Goal: Task Accomplishment & Management: Complete application form

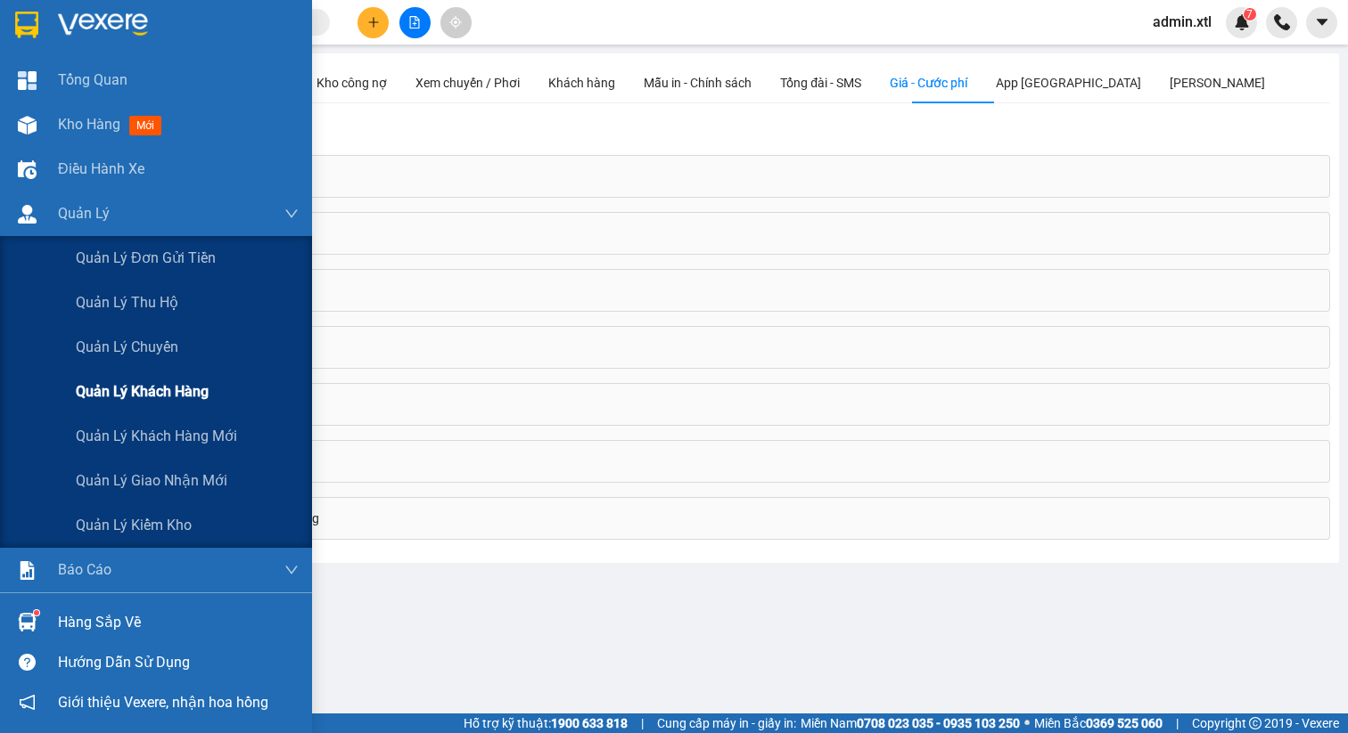
click at [217, 389] on div "Quản lý khách hàng" at bounding box center [187, 392] width 223 height 45
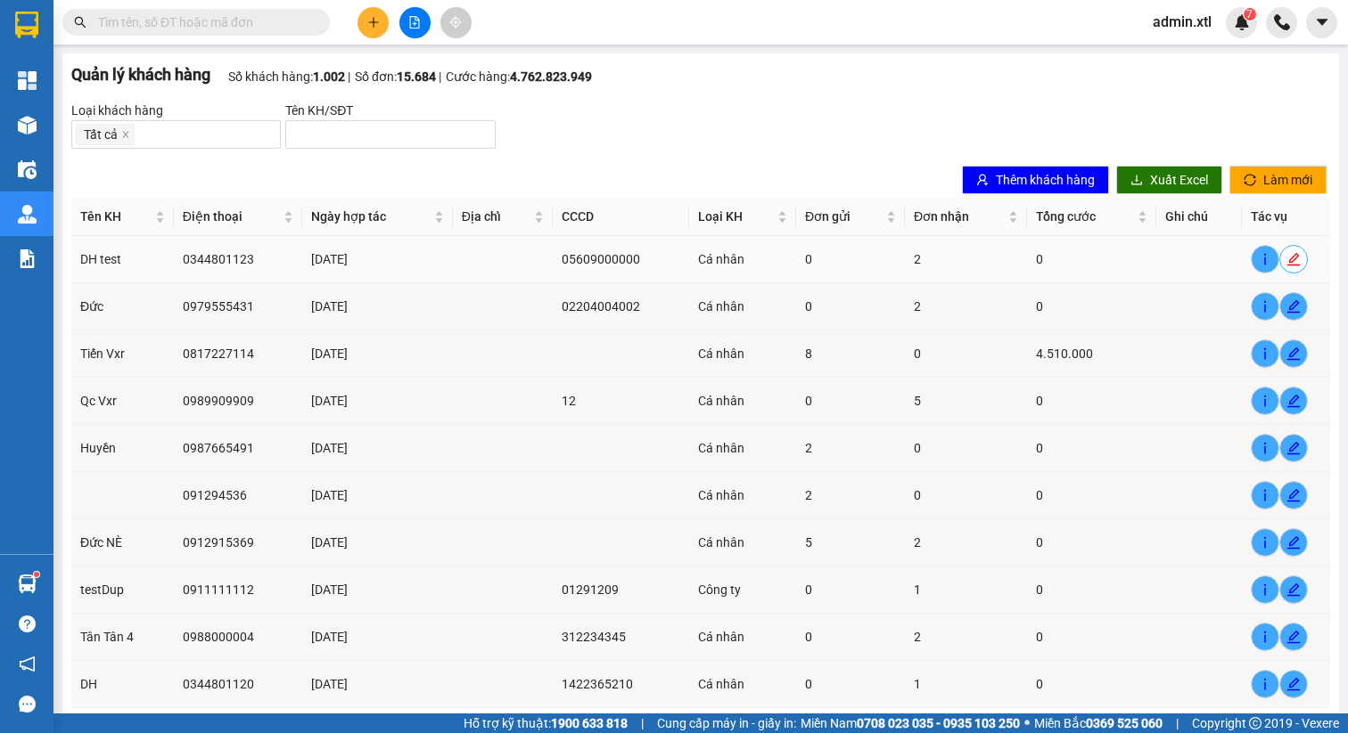
click at [1289, 257] on icon "edit" at bounding box center [1293, 259] width 14 height 14
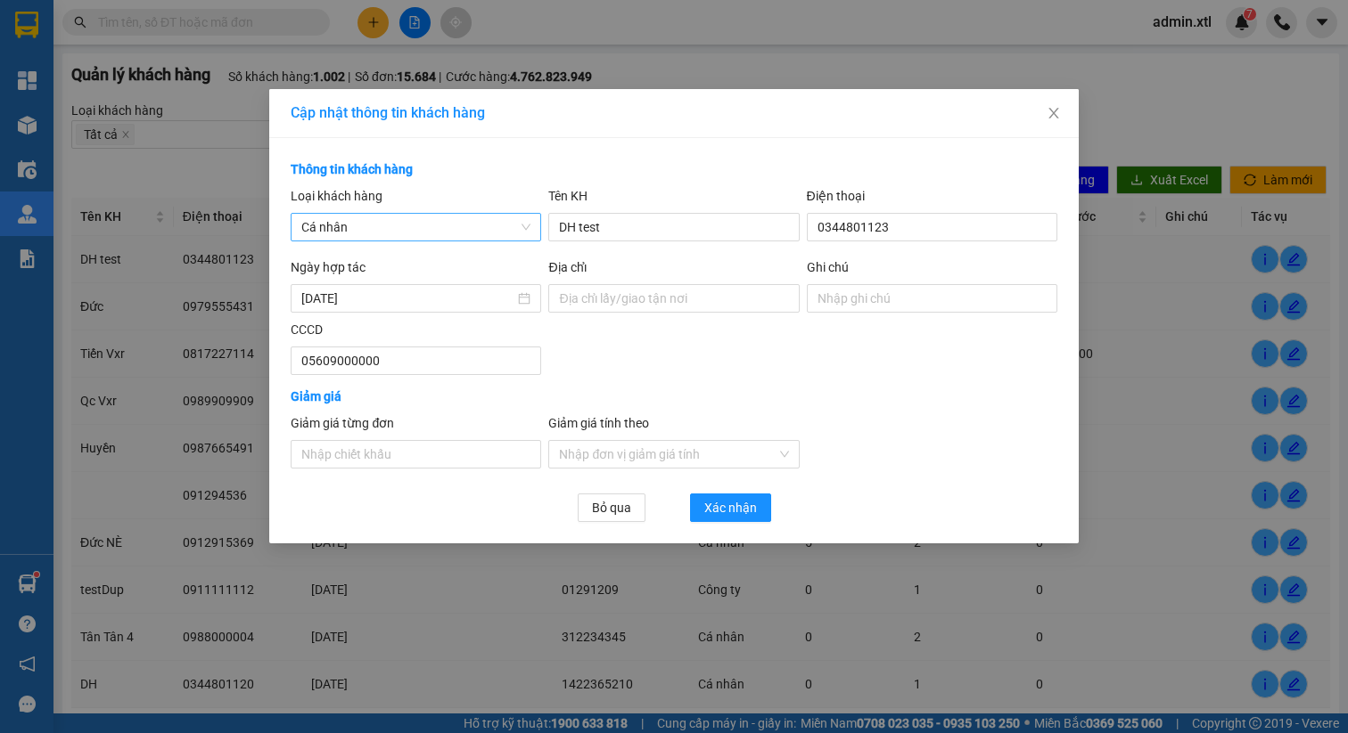
click at [514, 223] on span "Cá nhân" at bounding box center [415, 227] width 229 height 27
click at [1054, 115] on icon "close" at bounding box center [1053, 113] width 10 height 11
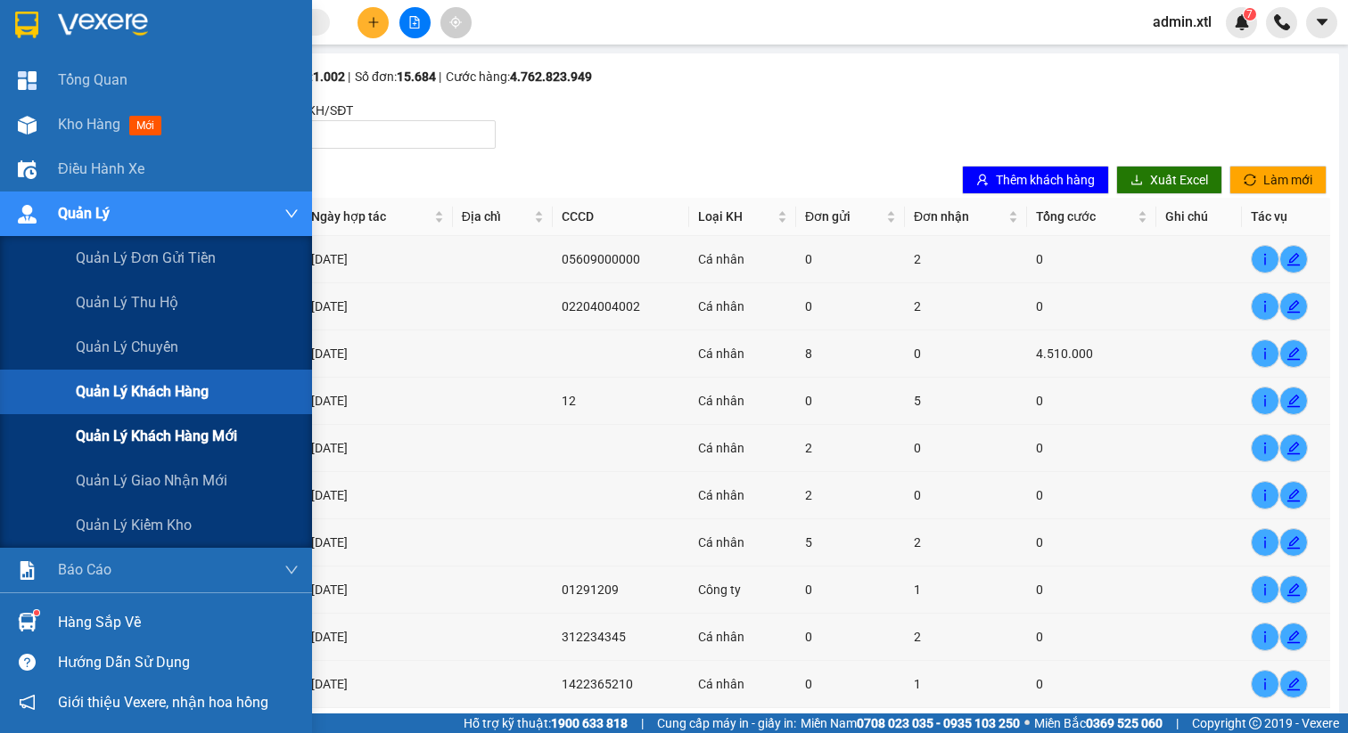
click at [179, 436] on span "Quản lý khách hàng mới" at bounding box center [156, 436] width 161 height 22
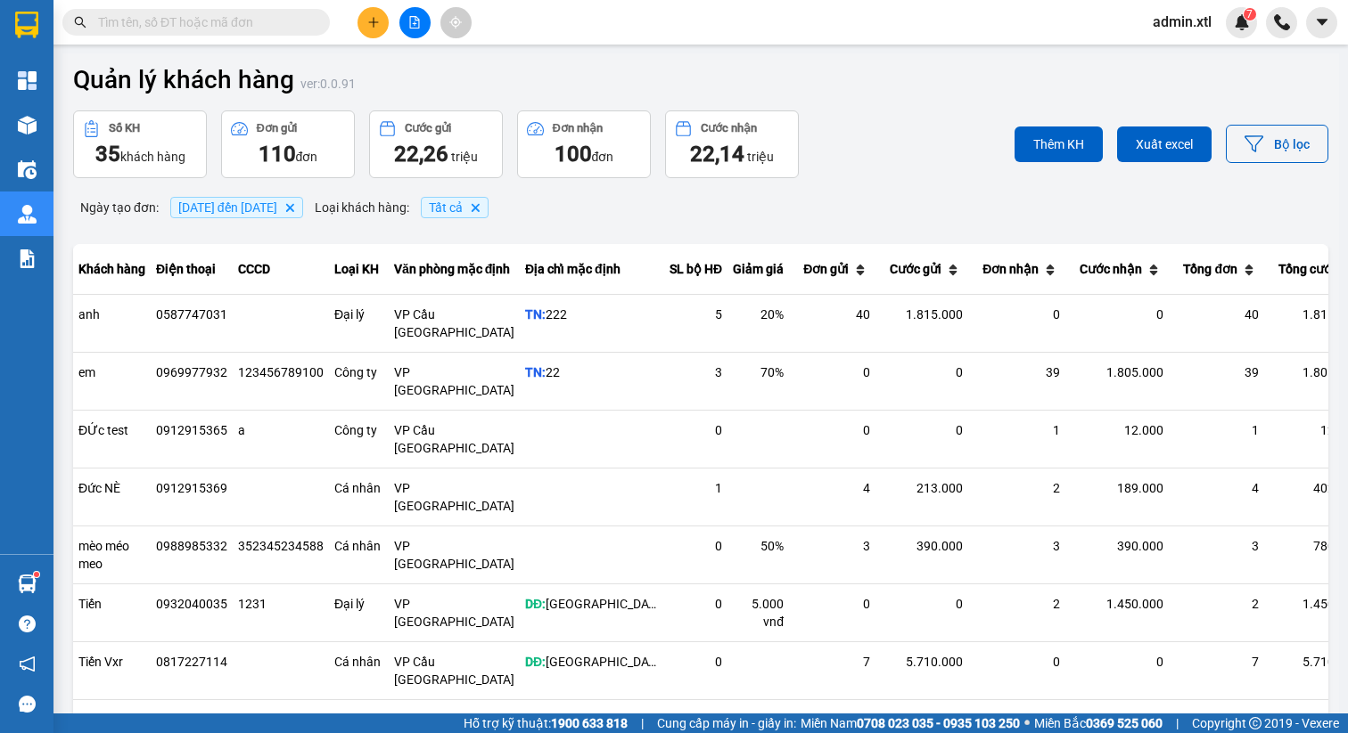
click at [463, 204] on span "Tất cả" at bounding box center [446, 208] width 34 height 14
click at [1304, 164] on div "Thêm KH Xuất excel Bộ lọc" at bounding box center [1119, 145] width 418 height 68
click at [1297, 154] on button "Bộ lọc" at bounding box center [1276, 144] width 102 height 38
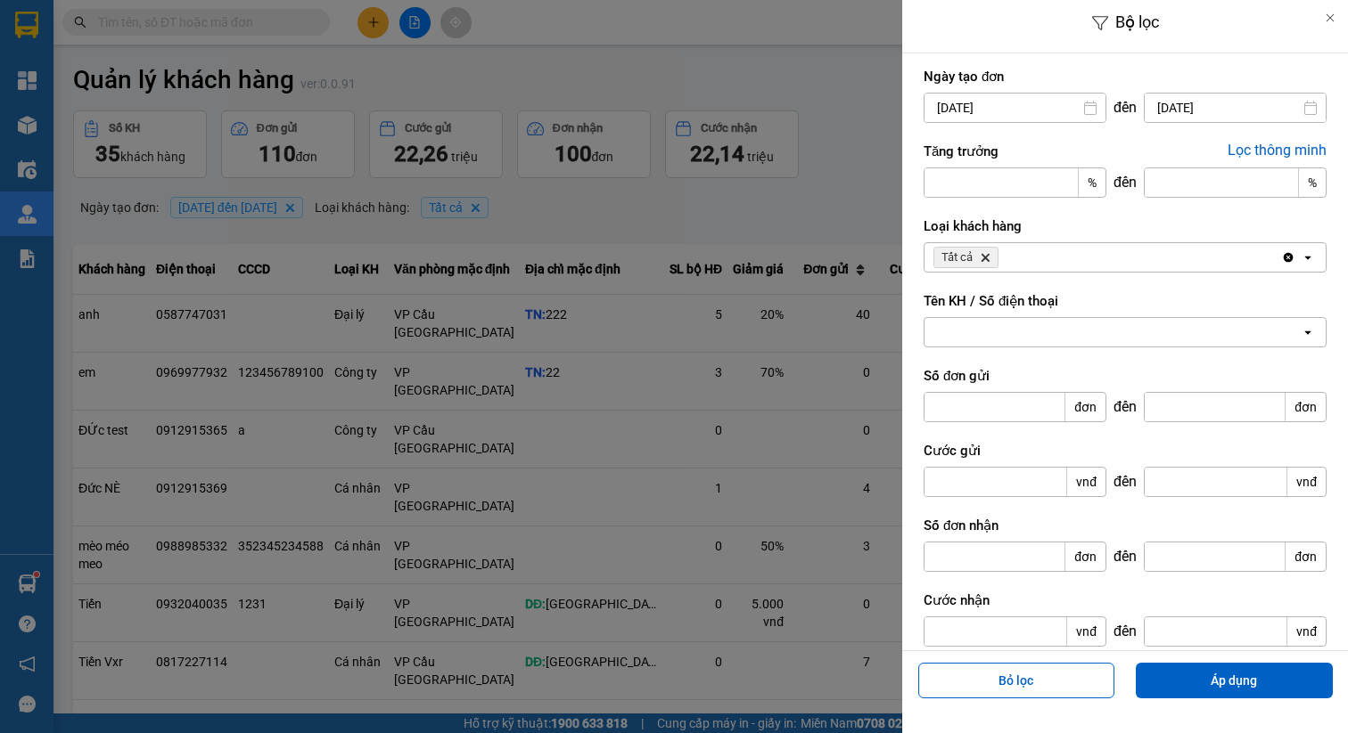
click at [1116, 255] on div "Tất cả Delete" at bounding box center [1102, 257] width 356 height 29
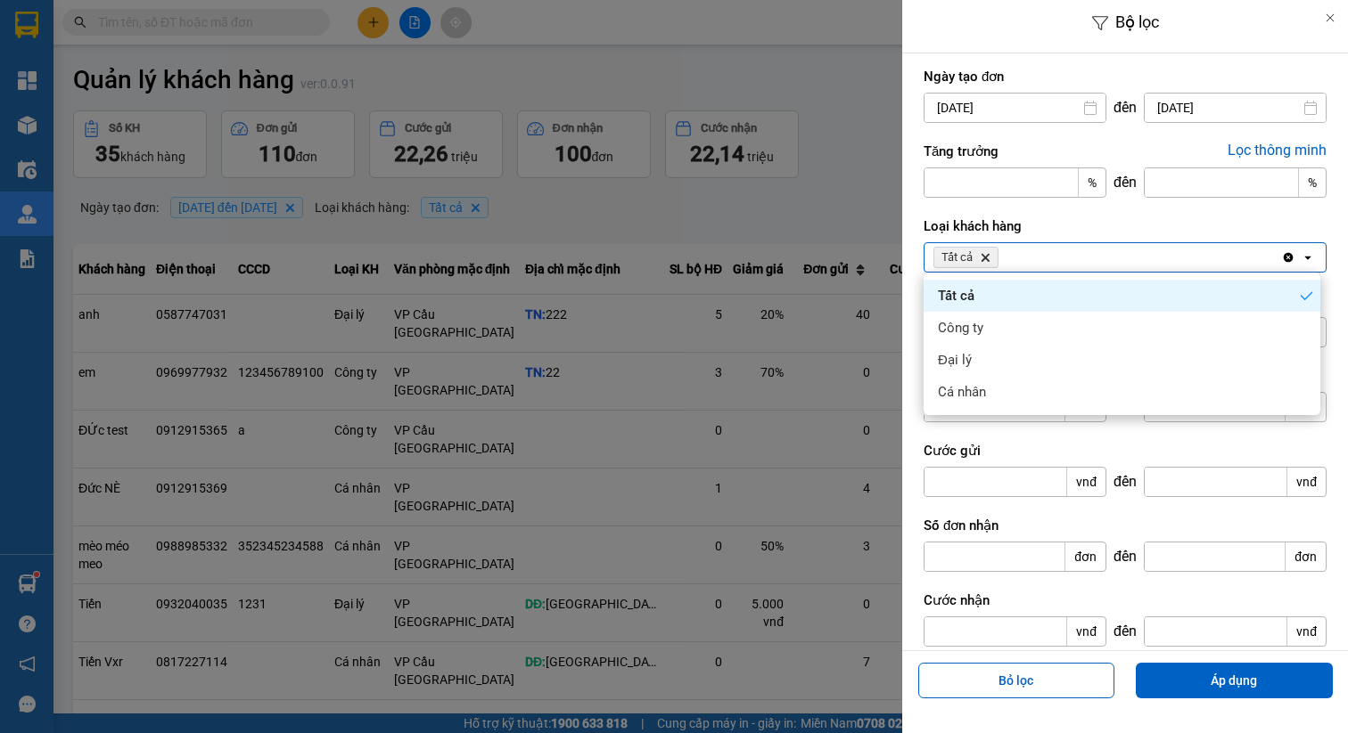
click at [530, 225] on div at bounding box center [674, 366] width 1348 height 733
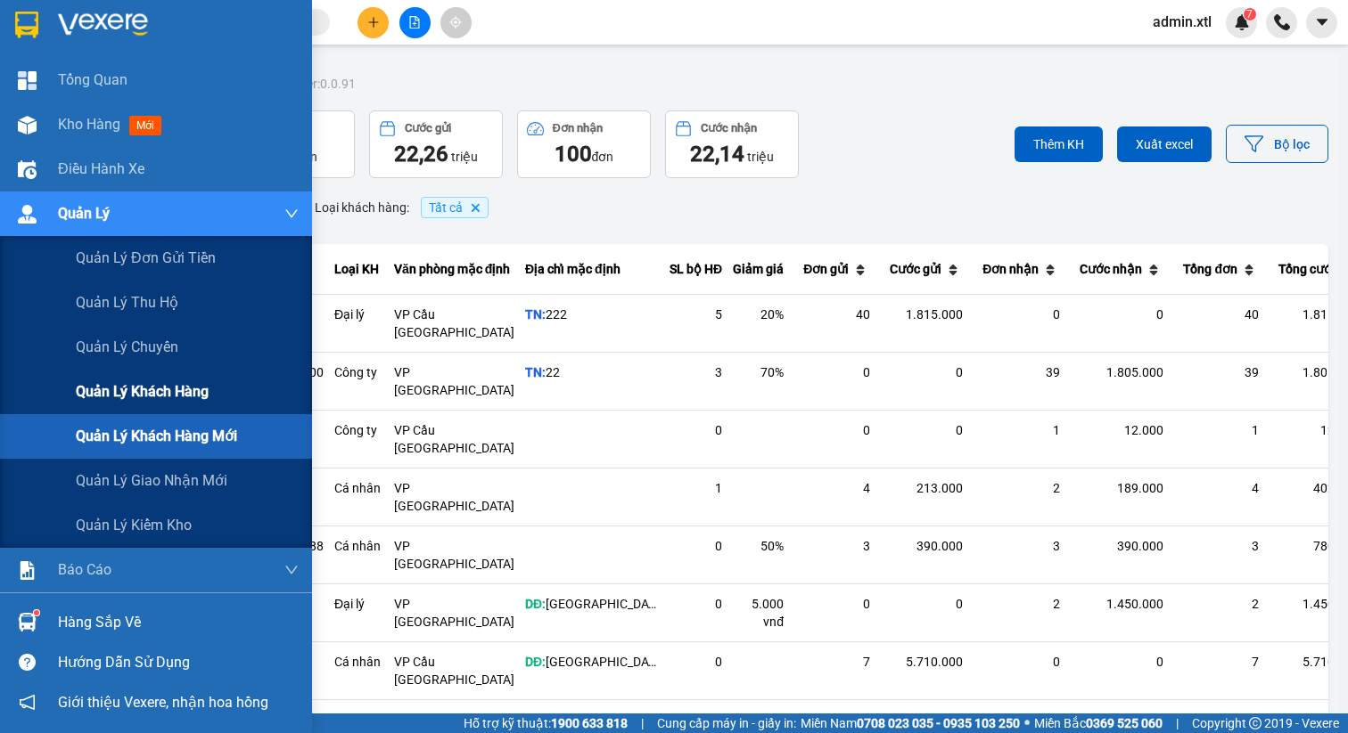
click at [209, 387] on span "Quản lý khách hàng" at bounding box center [142, 392] width 133 height 22
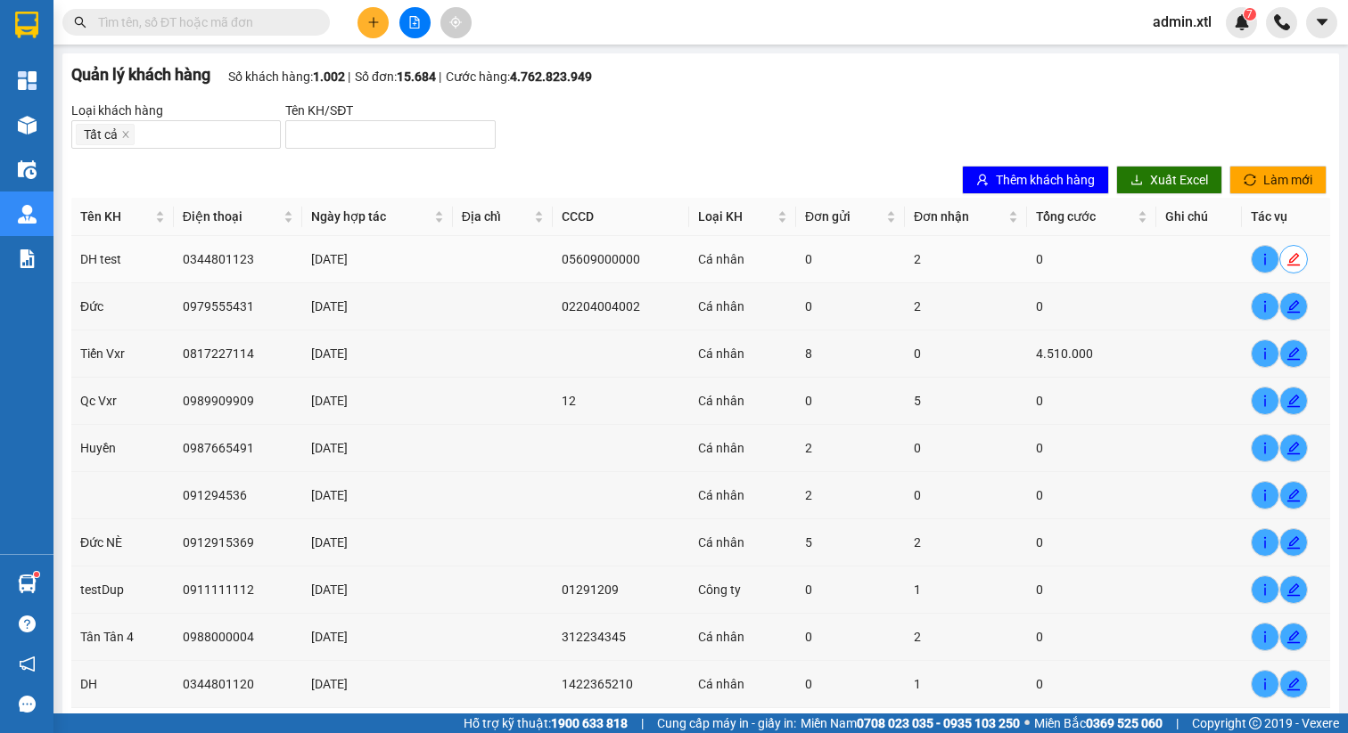
click at [1291, 258] on icon "edit" at bounding box center [1293, 259] width 12 height 12
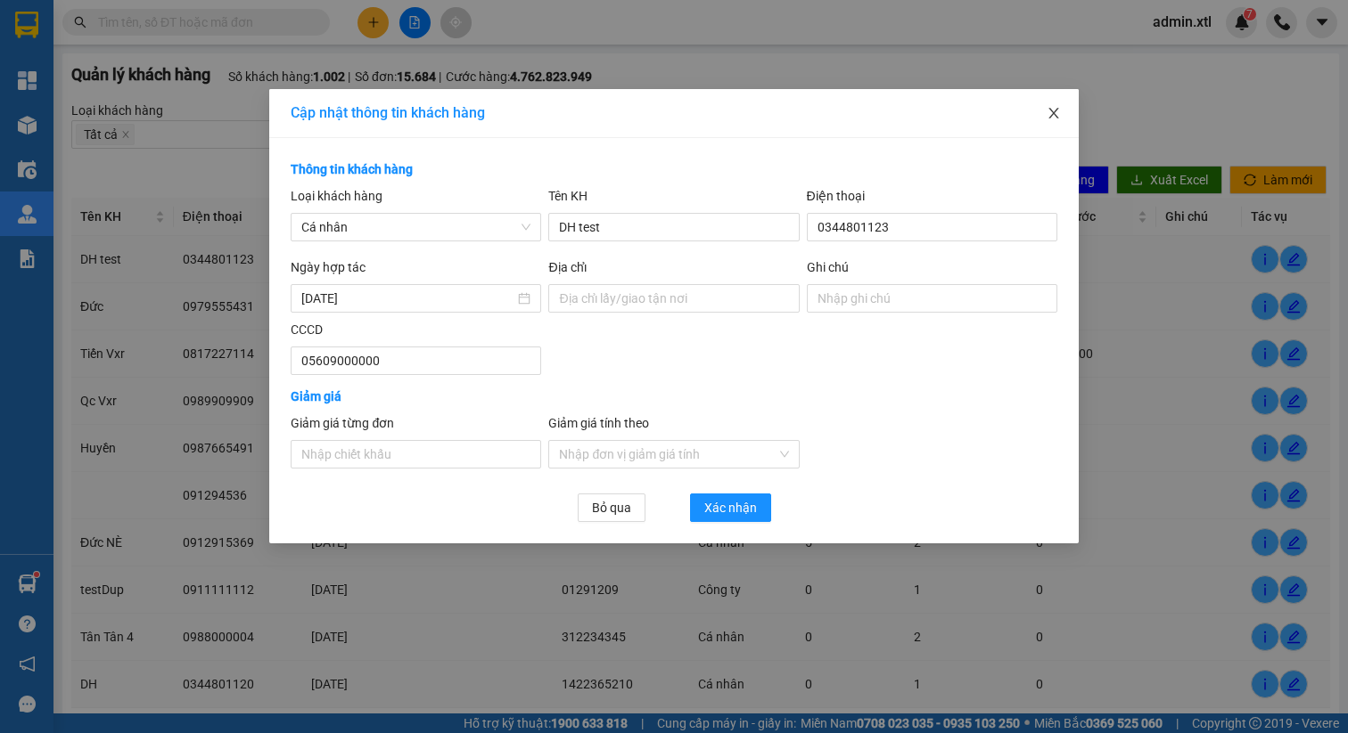
click at [1057, 115] on icon "close" at bounding box center [1053, 113] width 14 height 14
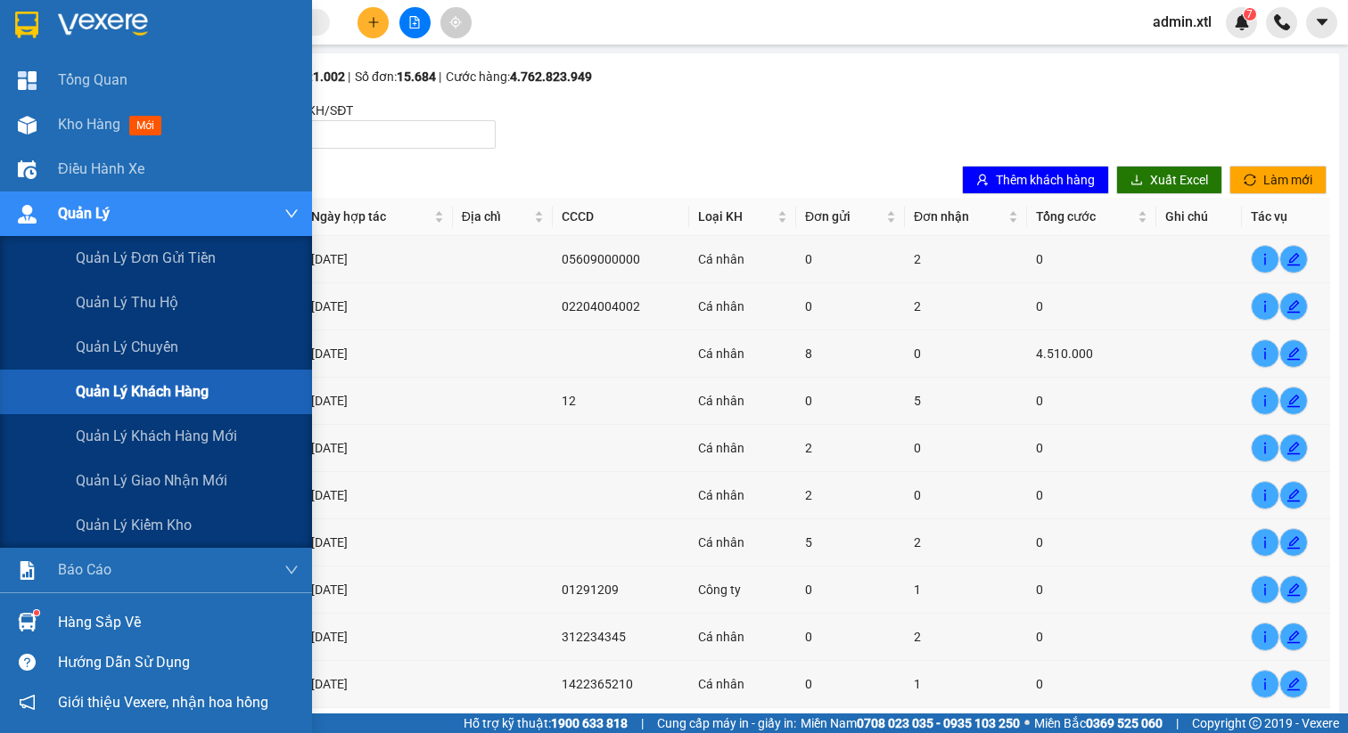
click at [23, 208] on img at bounding box center [27, 214] width 19 height 19
click at [170, 437] on span "Quản lý khách hàng mới" at bounding box center [156, 436] width 161 height 22
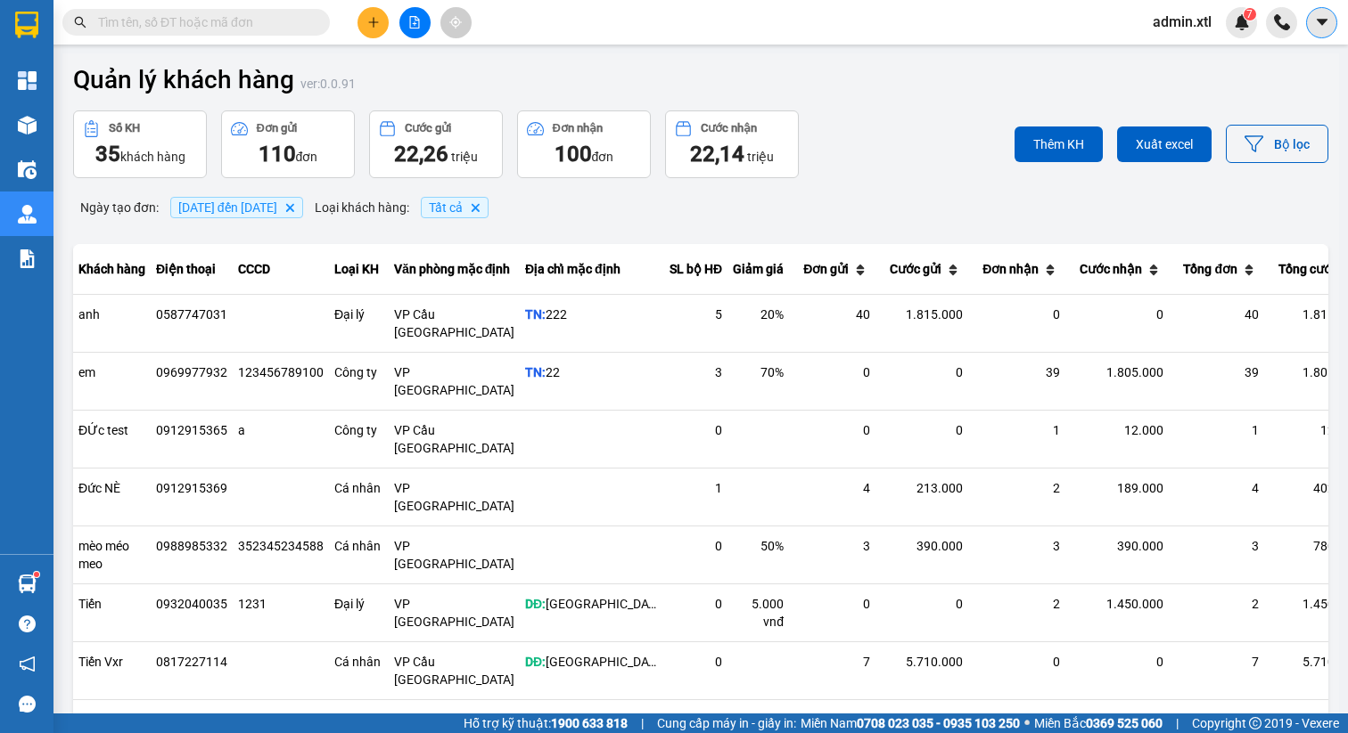
click at [1316, 31] on button at bounding box center [1321, 22] width 31 height 31
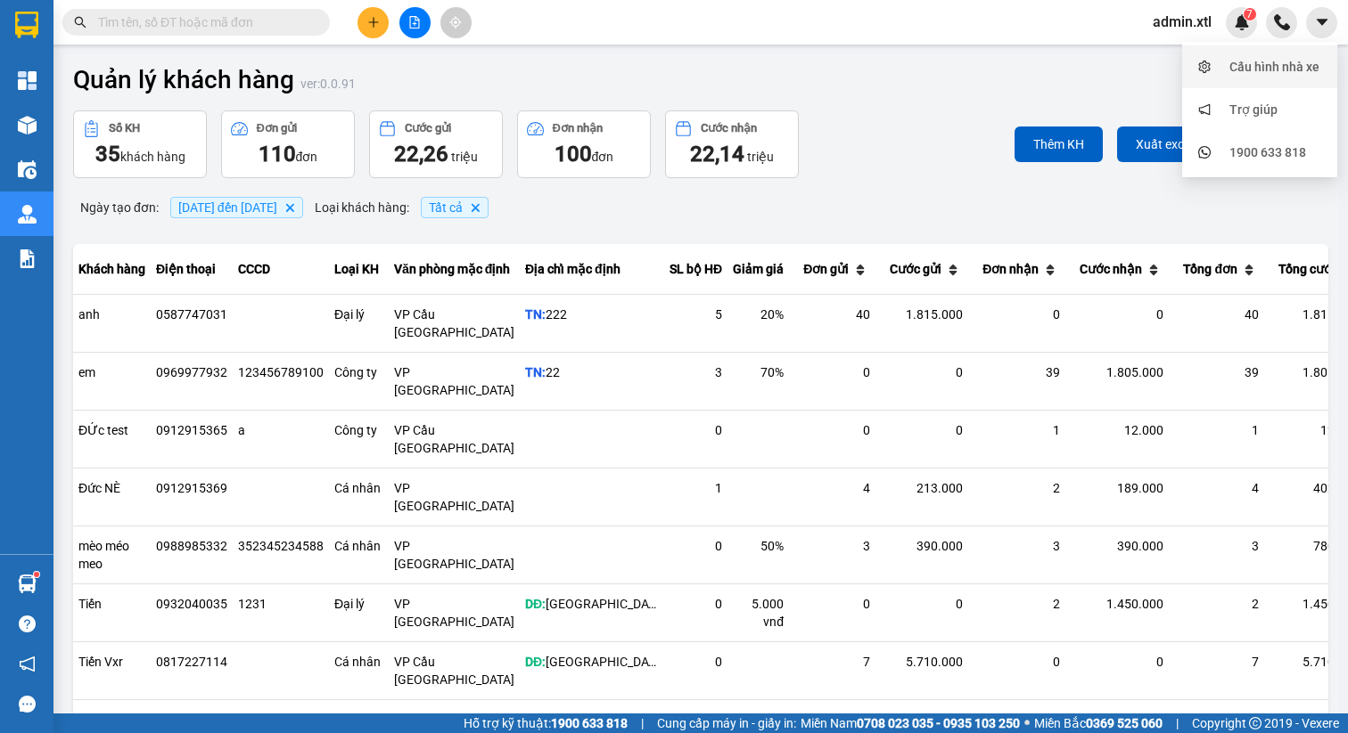
click at [1247, 75] on div "Cấu hình nhà xe" at bounding box center [1274, 67] width 90 height 20
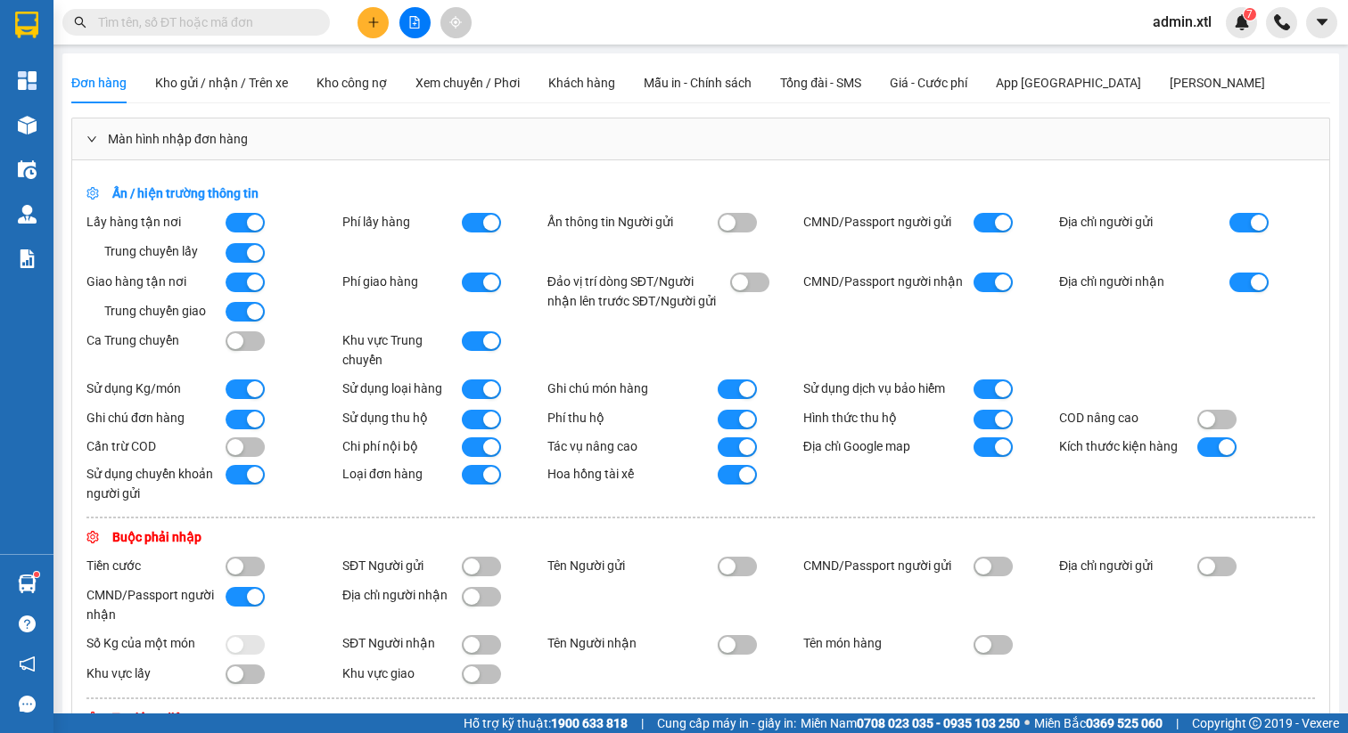
click at [628, 91] on div "Đơn hàng Kho gửi / nhận / Trên xe Kho công nợ Xem chuyến / Phơi Khách hàng Mẫu …" at bounding box center [667, 82] width 1193 height 41
click at [604, 86] on div "Khách hàng" at bounding box center [581, 83] width 67 height 20
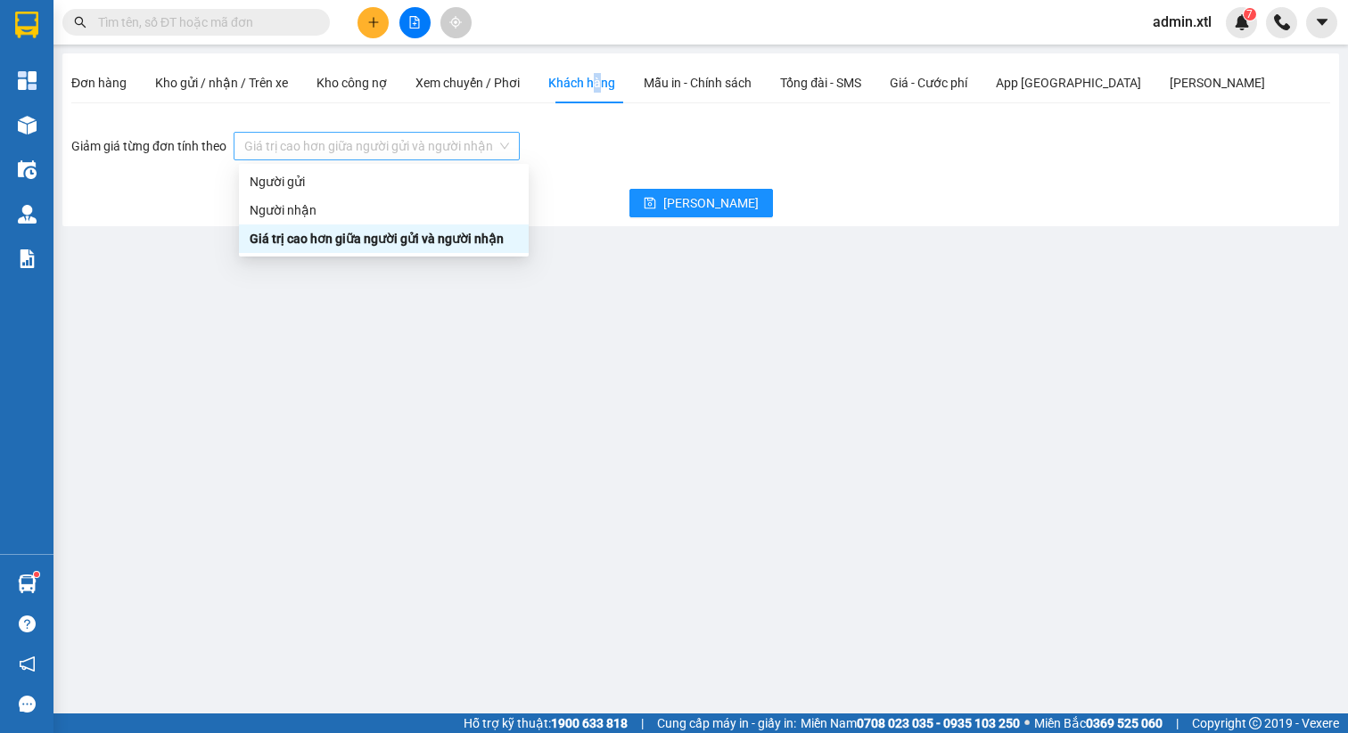
click at [430, 149] on span "Giá trị cao hơn giữa người gửi và người nhận" at bounding box center [376, 146] width 265 height 27
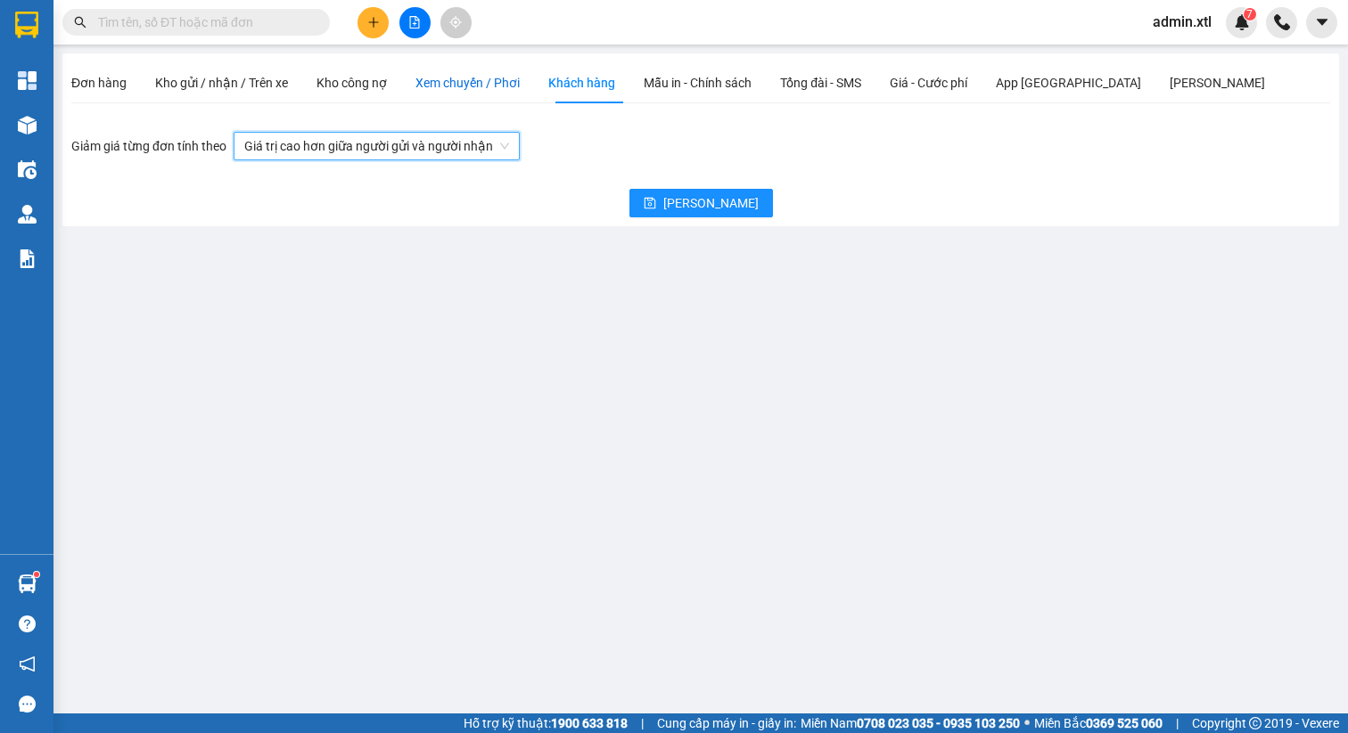
click at [486, 84] on span "Xem chuyến / Phơi" at bounding box center [467, 83] width 104 height 14
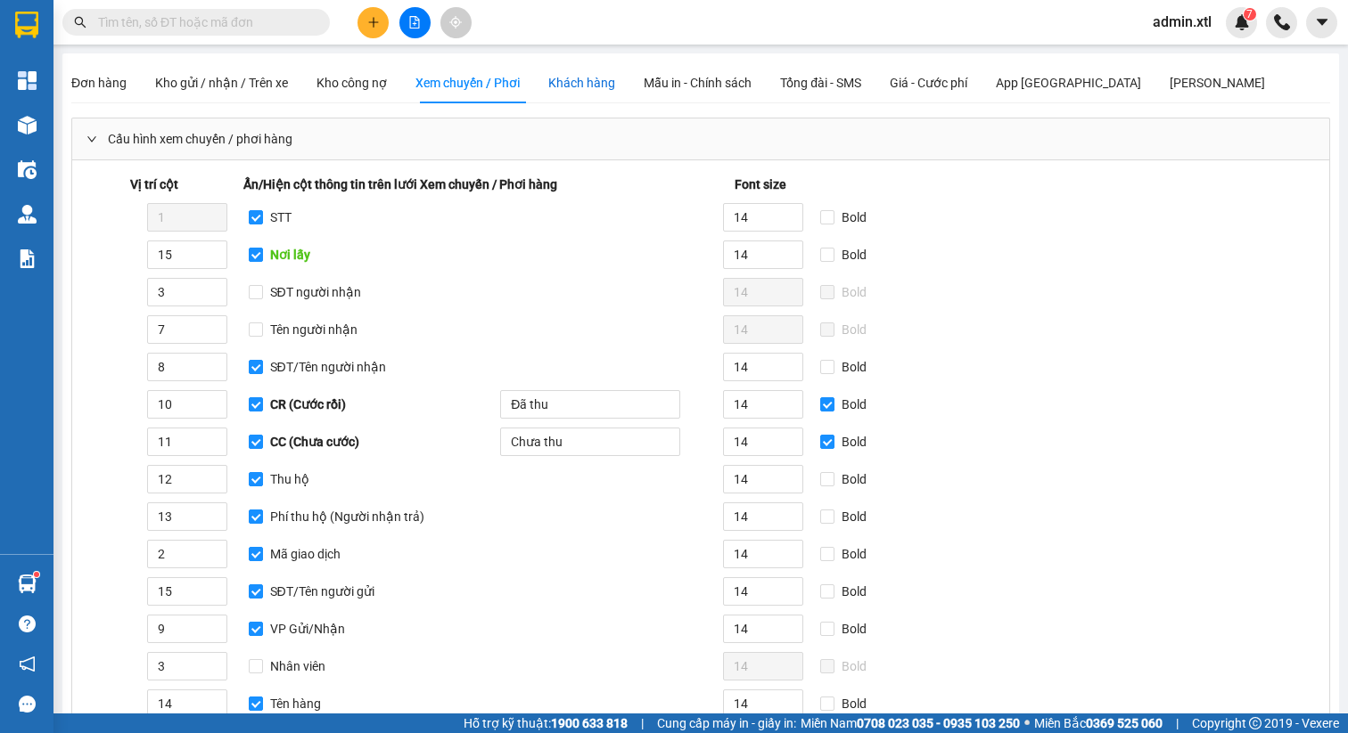
click at [570, 85] on div "Khách hàng" at bounding box center [581, 83] width 67 height 20
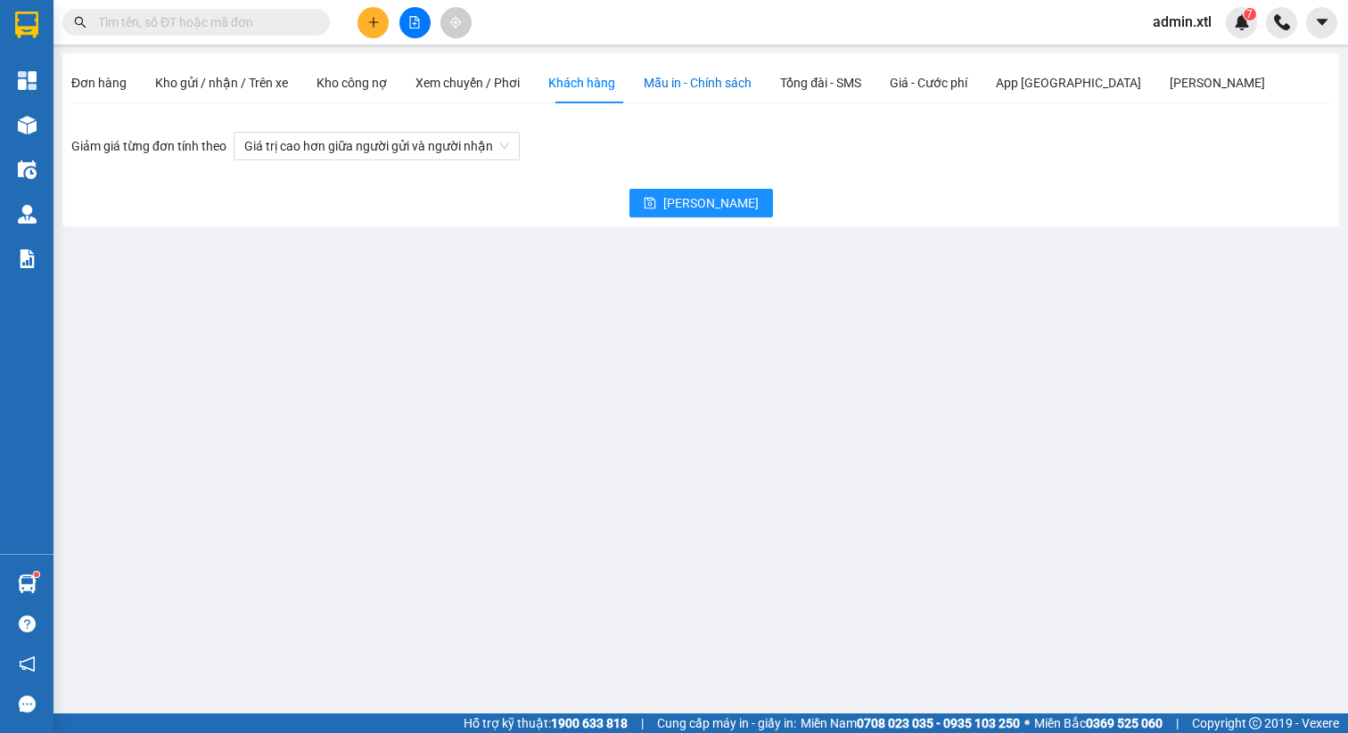
click at [709, 74] on div "Mẫu in - Chính sách" at bounding box center [697, 83] width 108 height 20
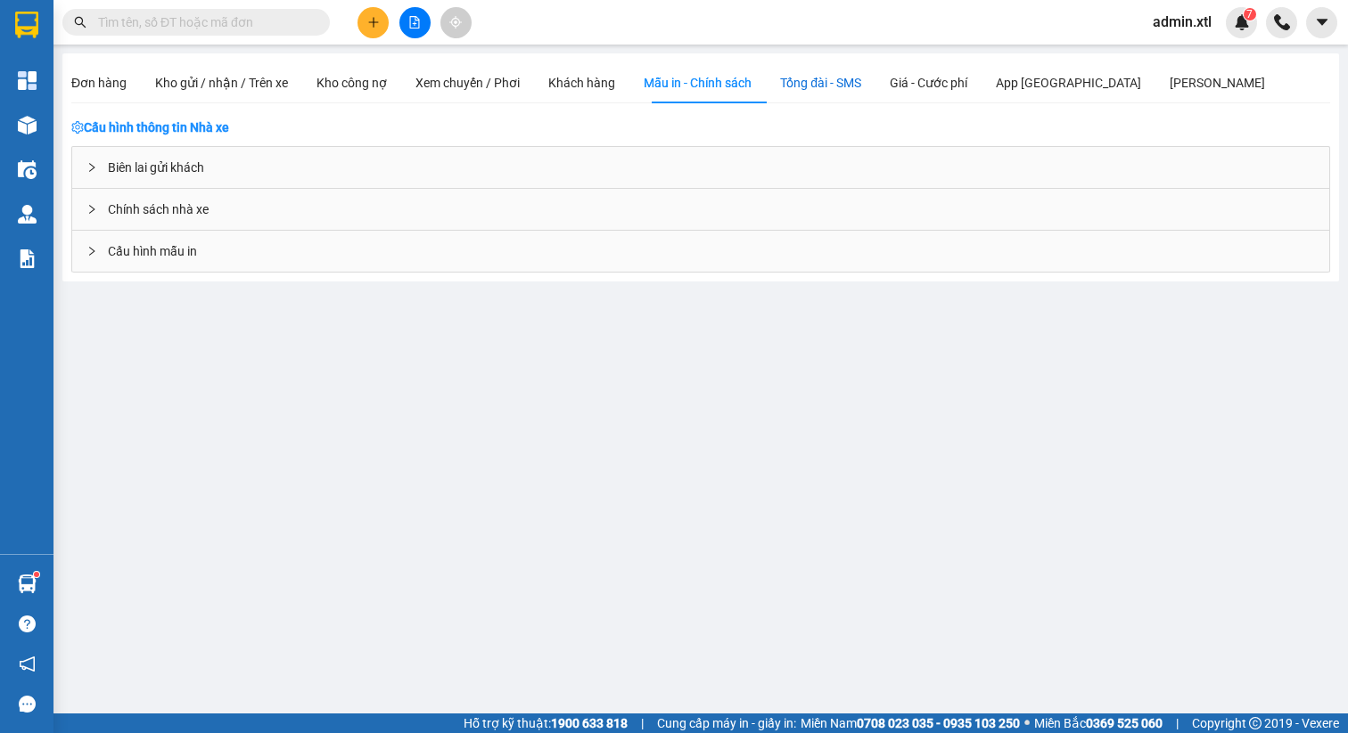
click at [832, 90] on div "Tổng đài - SMS" at bounding box center [820, 83] width 81 height 20
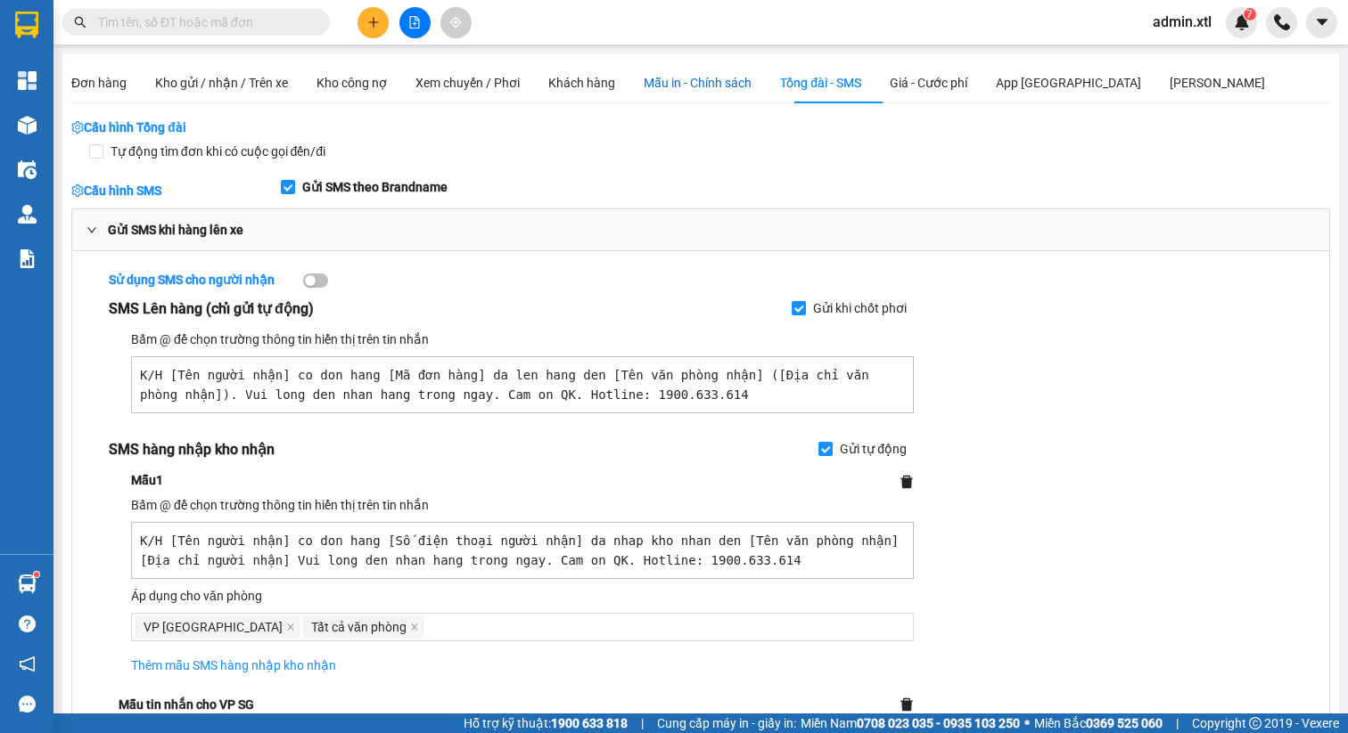
click at [725, 87] on span "Mẫu in - Chính sách" at bounding box center [697, 83] width 108 height 14
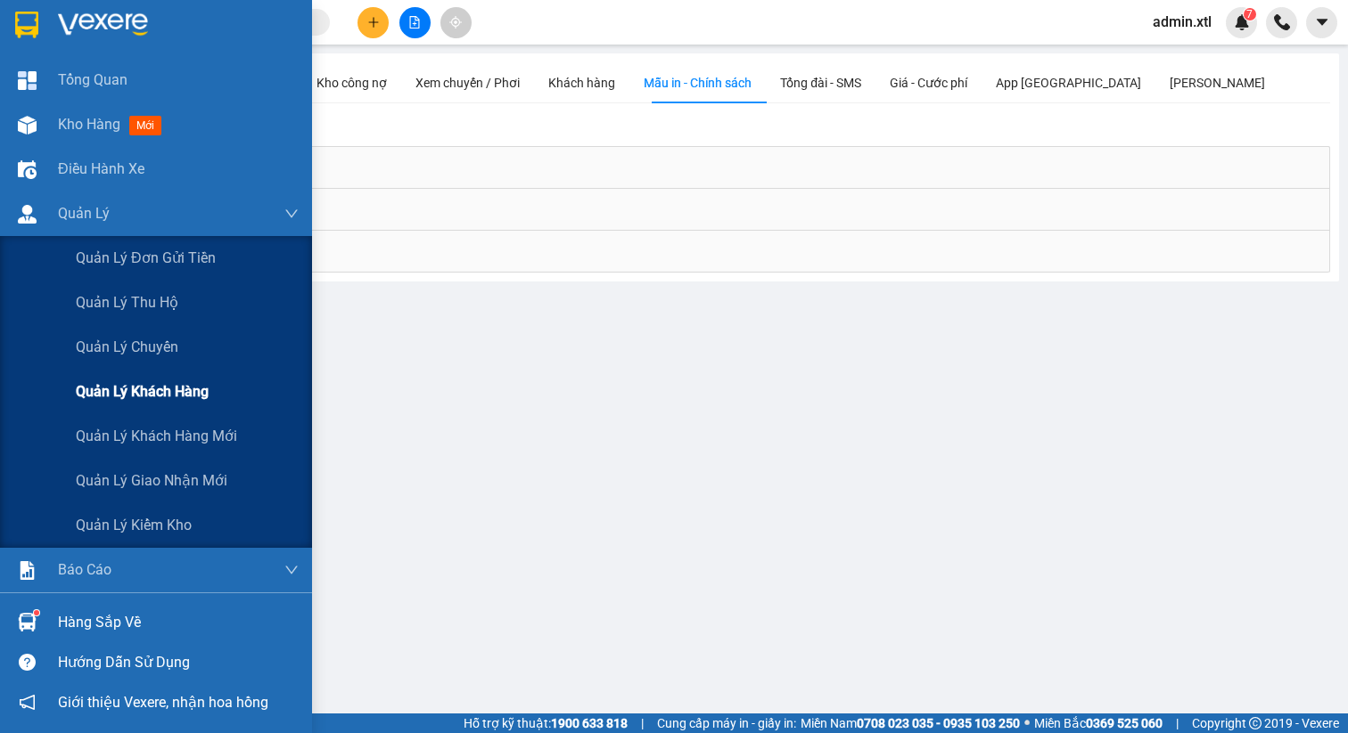
click at [178, 394] on span "Quản lý khách hàng" at bounding box center [142, 392] width 133 height 22
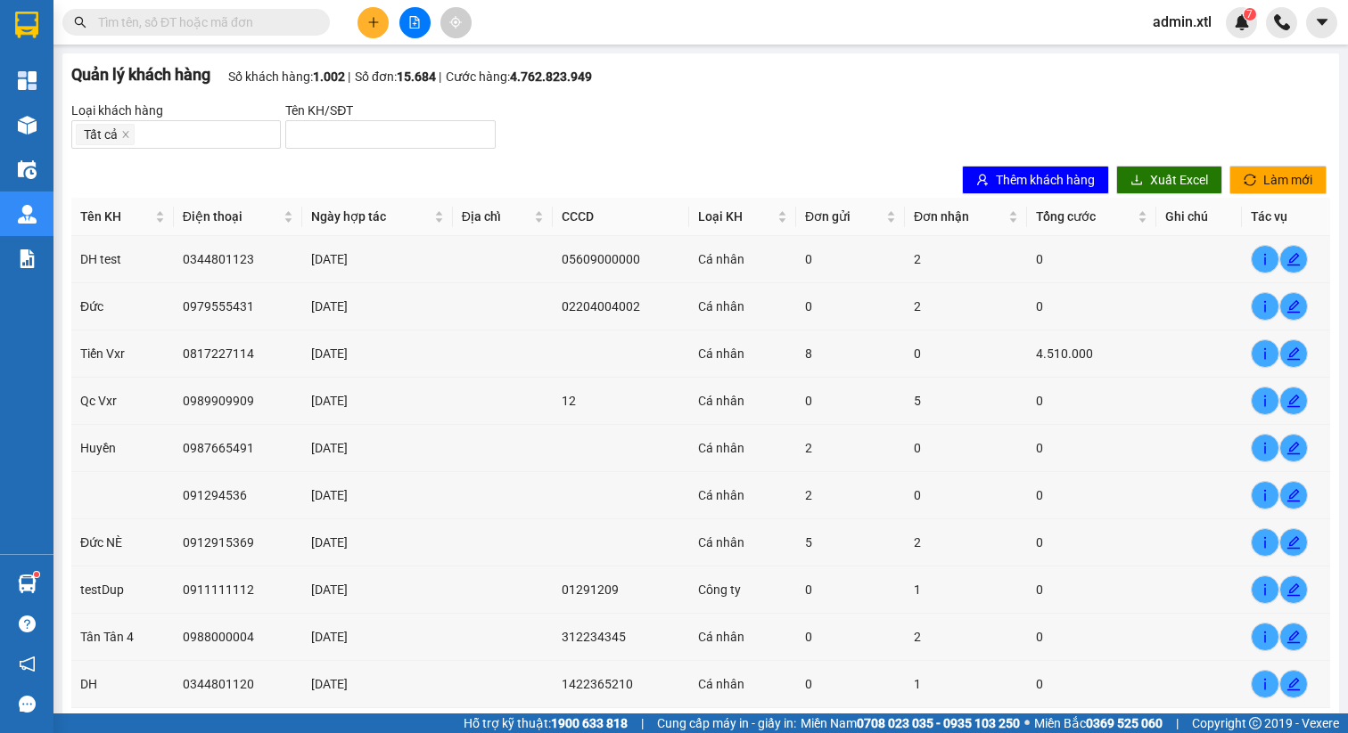
click at [736, 144] on div "Loại khách hàng Tất cả Tên KH/SĐT" at bounding box center [700, 125] width 1258 height 48
click at [1251, 260] on span "info" at bounding box center [1264, 259] width 27 height 14
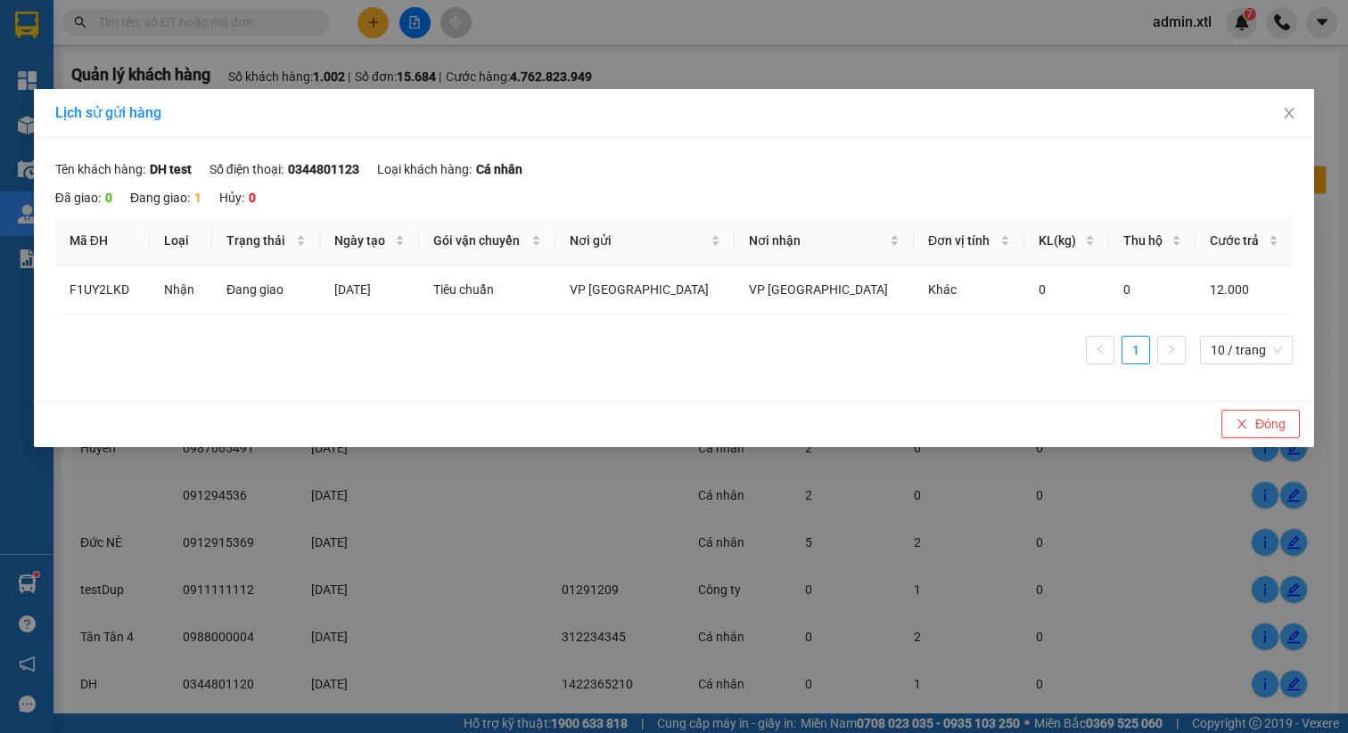
click at [1056, 64] on div "Lịch sử gửi hàng Tên khách hàng DH test Số điện thoại 0344801123 Loại…" at bounding box center [674, 366] width 1348 height 733
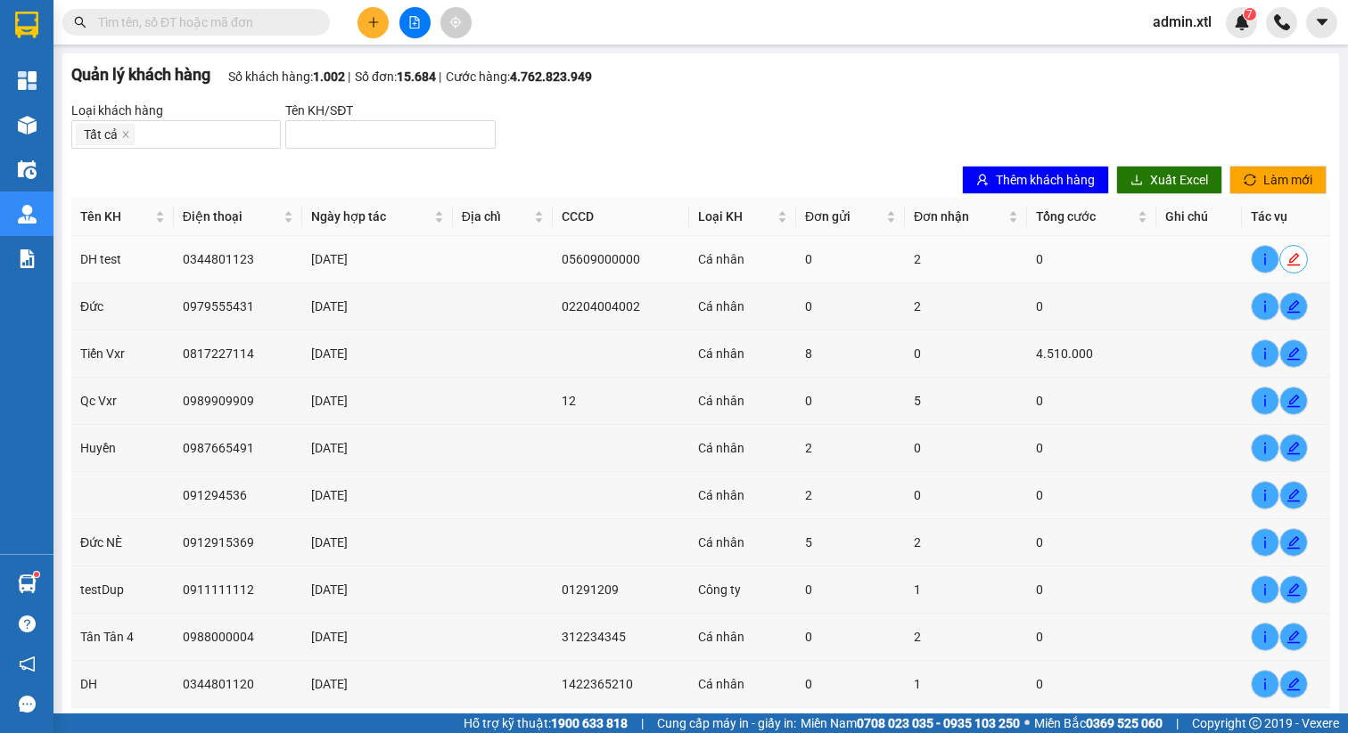
click at [1292, 260] on icon "edit" at bounding box center [1293, 259] width 14 height 14
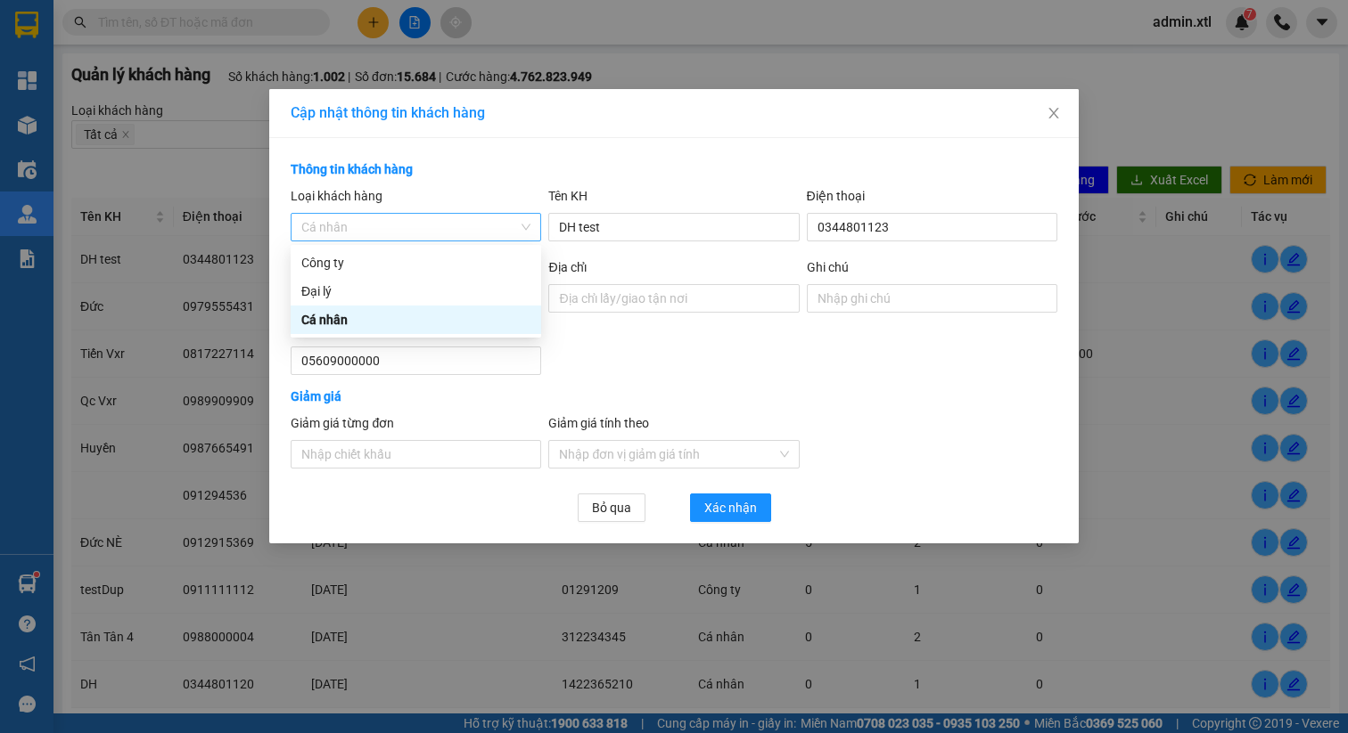
click at [358, 216] on span "Cá nhân" at bounding box center [415, 227] width 229 height 27
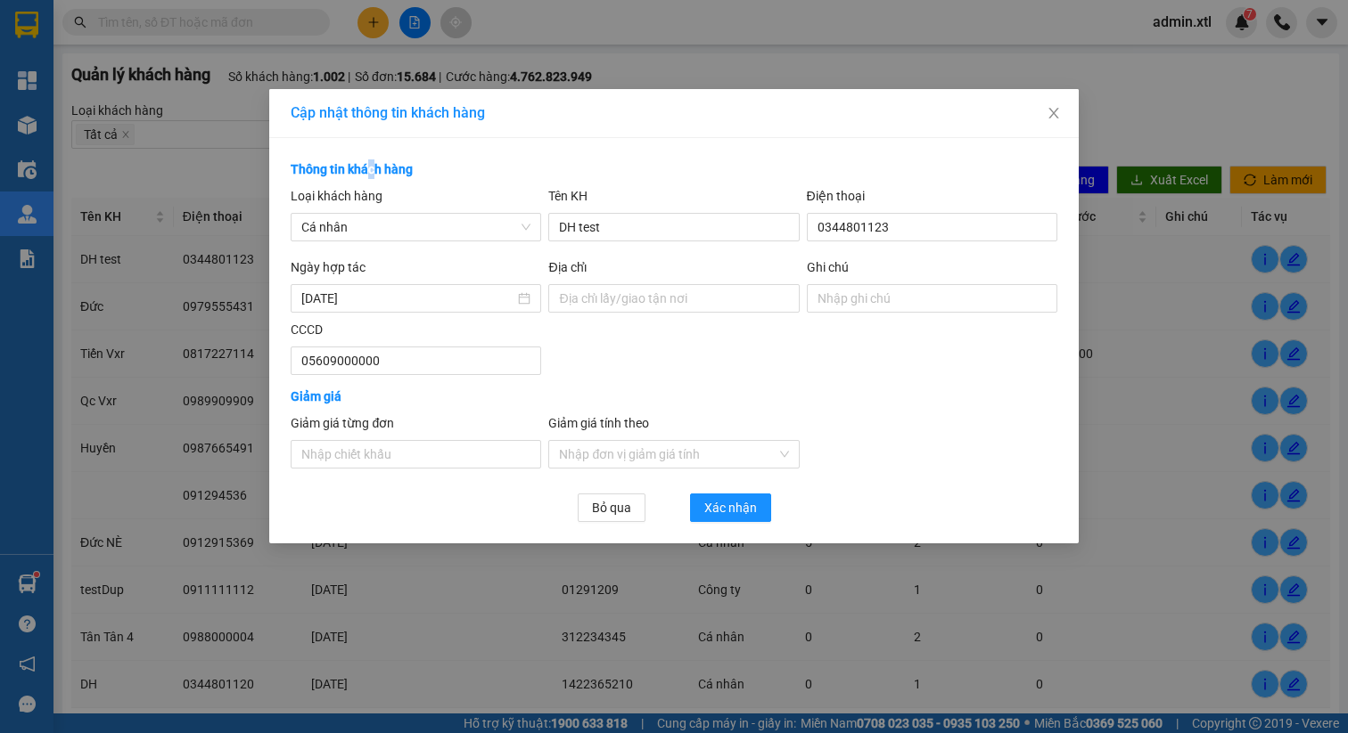
click at [376, 176] on div "Thông tin khách hàng" at bounding box center [674, 170] width 766 height 20
click at [1045, 127] on span "Close" at bounding box center [1053, 114] width 50 height 50
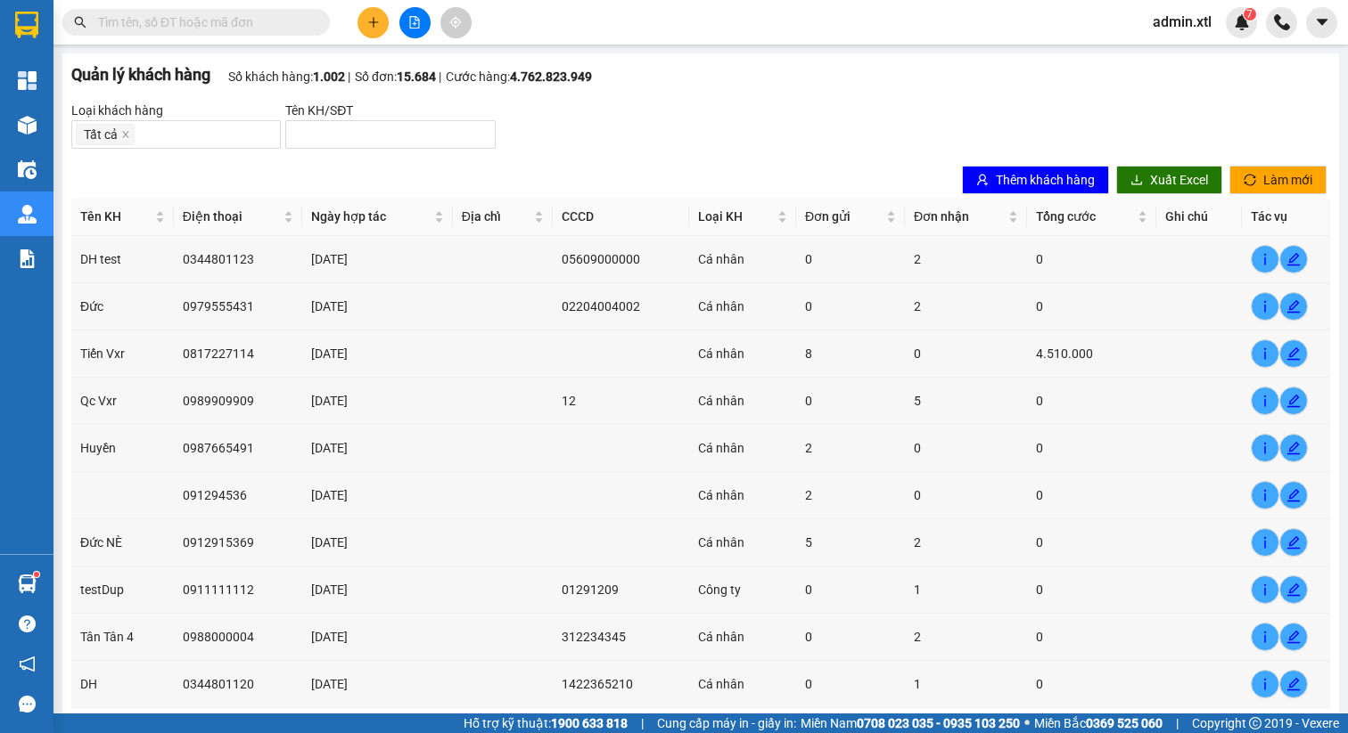
click at [684, 99] on div "Quản lý khách hàng Số khách hàng: 1.002 Số đơn: 15.684 Cước hàng: 4.7…" at bounding box center [700, 417] width 1276 height 728
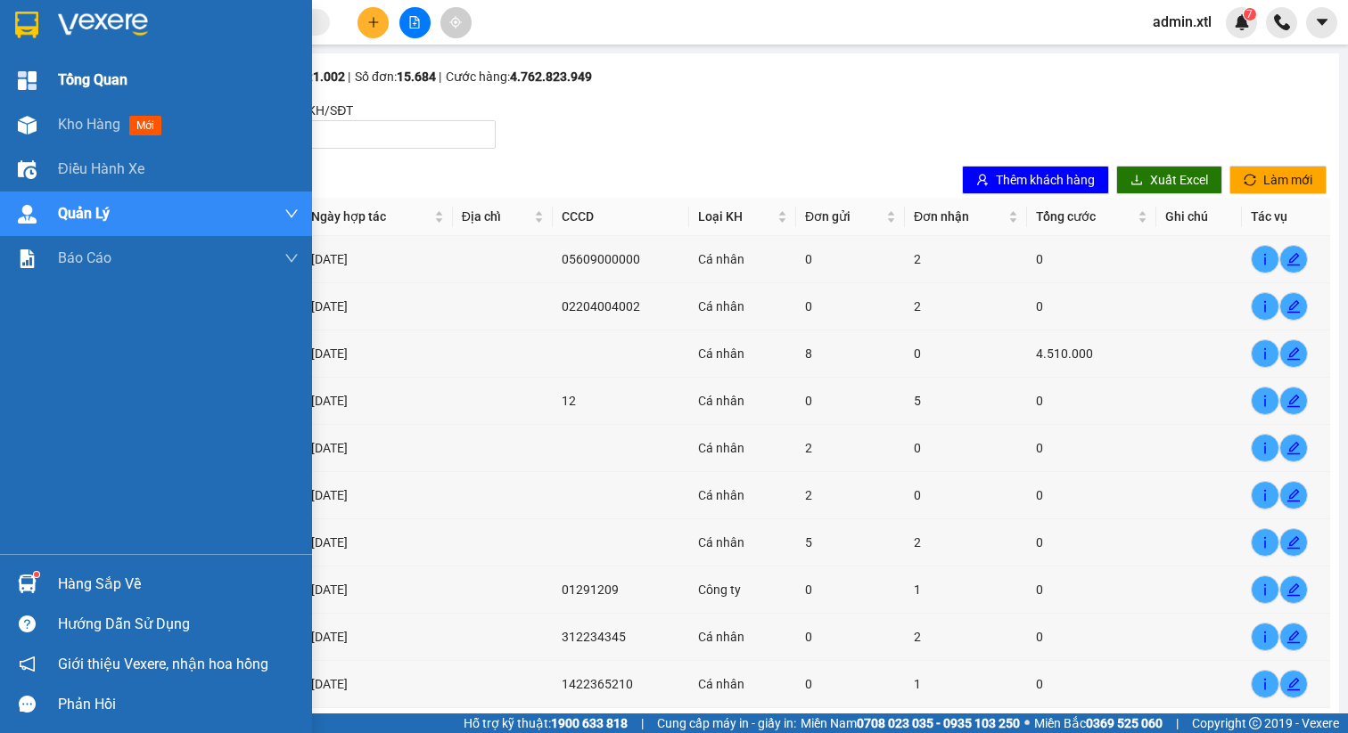
click at [33, 78] on img at bounding box center [27, 80] width 19 height 19
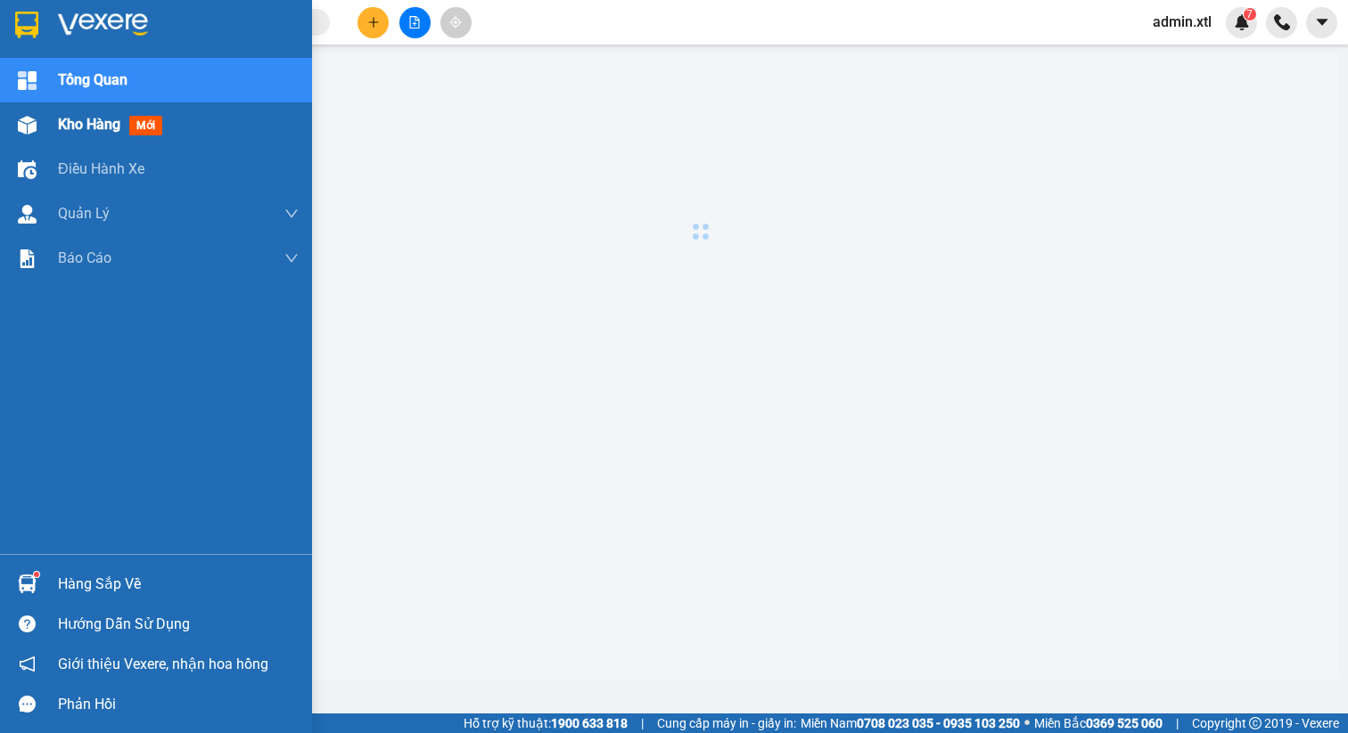
click at [86, 132] on span "Kho hàng" at bounding box center [89, 124] width 62 height 17
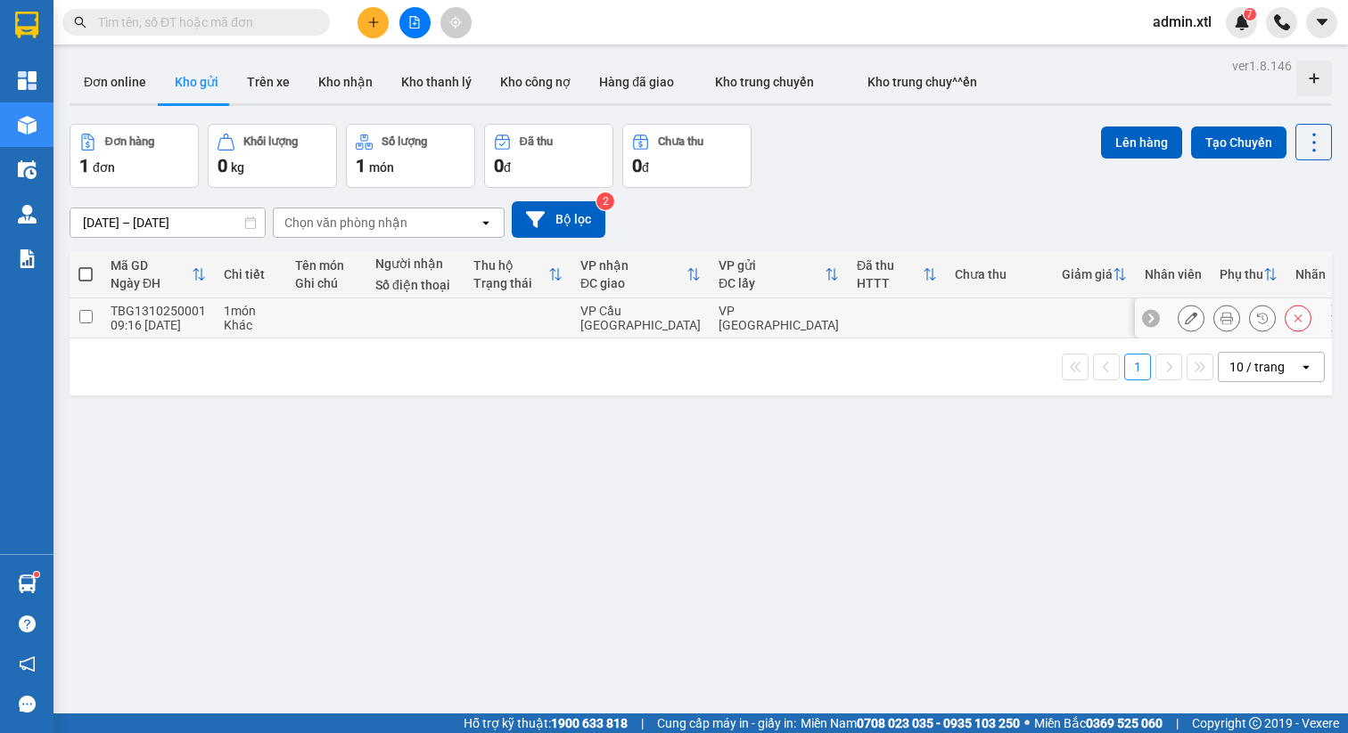
click at [1186, 325] on button at bounding box center [1190, 318] width 25 height 31
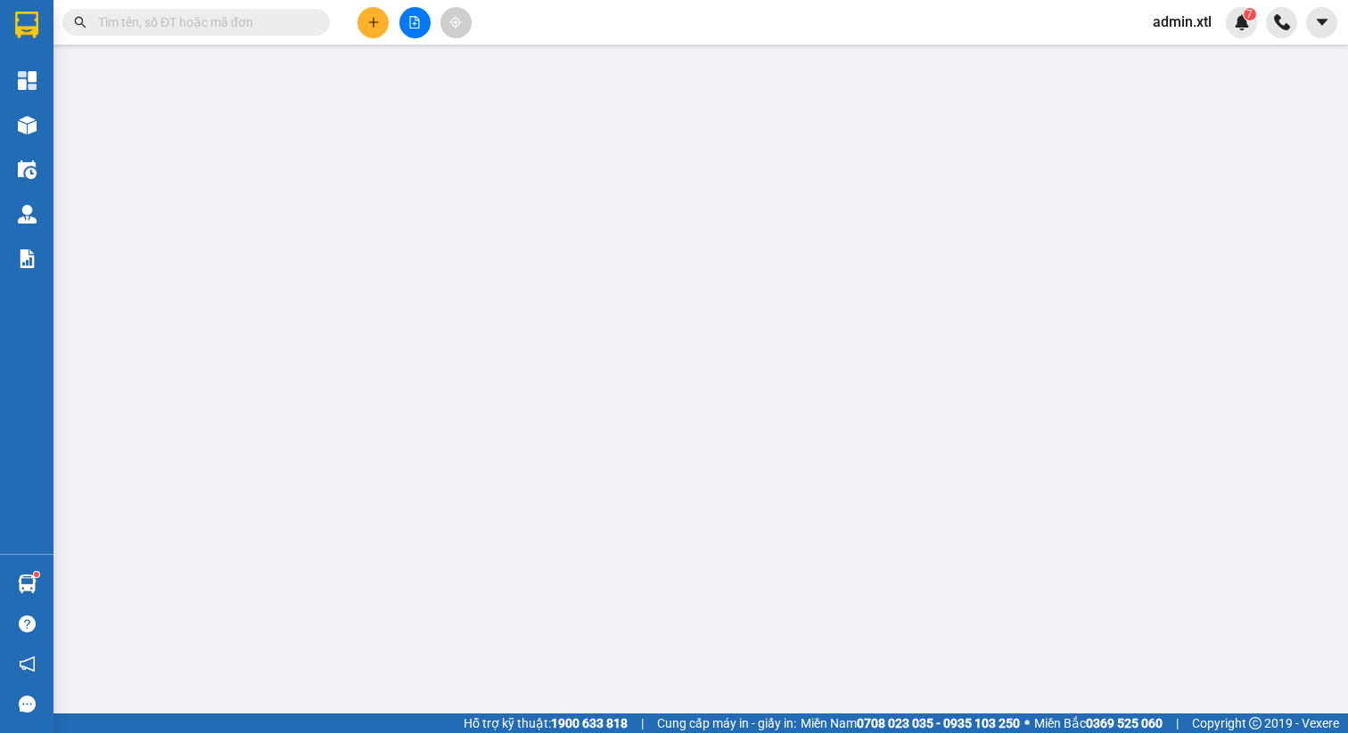
type input "a"
type input "0"
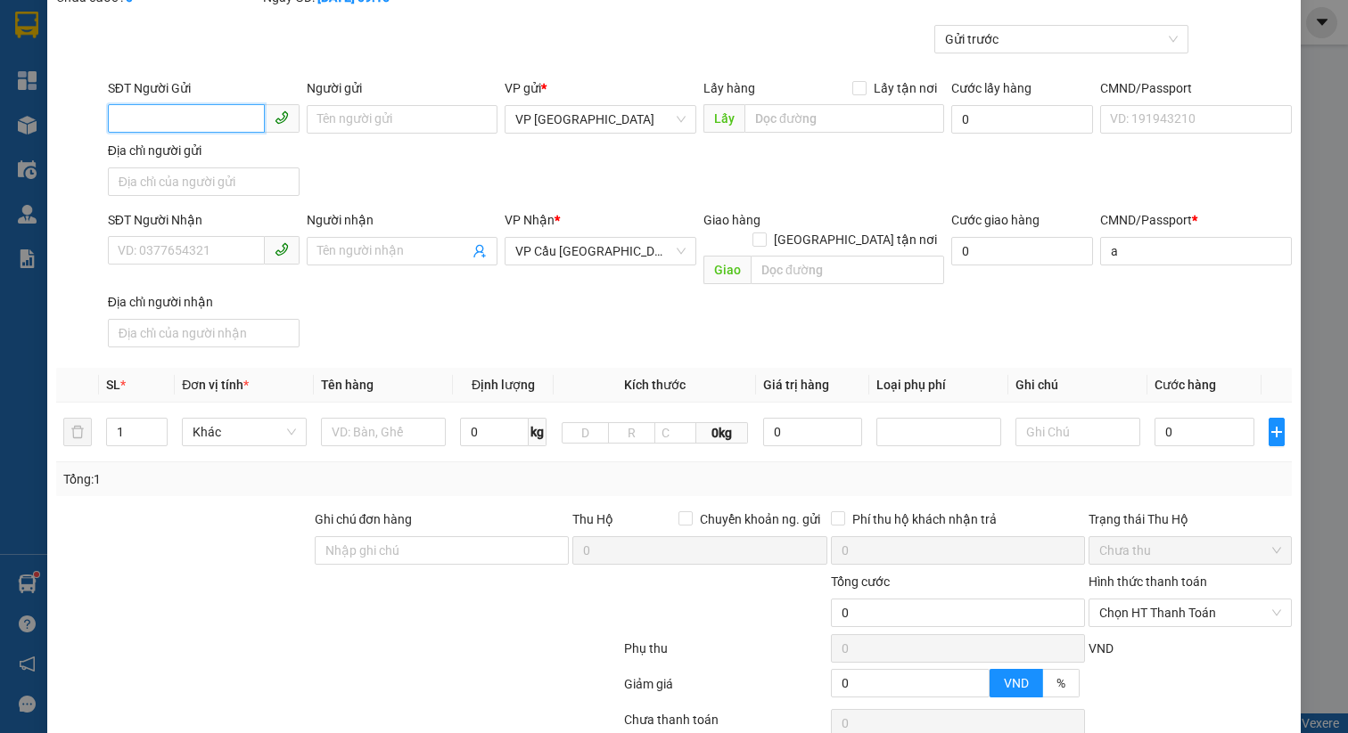
scroll to position [128, 0]
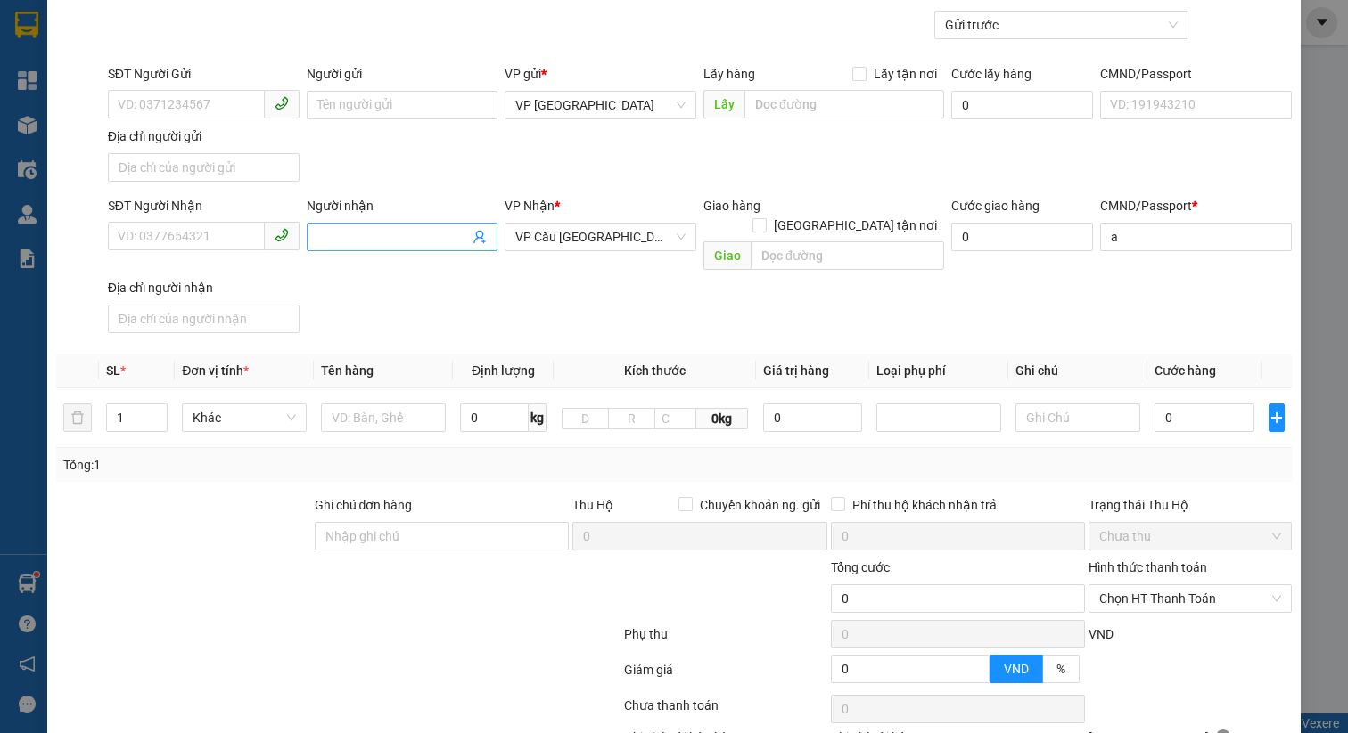
click at [480, 242] on icon "user-add" at bounding box center [479, 237] width 14 height 14
click at [394, 235] on input "Người nhận" at bounding box center [393, 237] width 152 height 20
click at [186, 235] on input "SĐT Người Nhận" at bounding box center [186, 236] width 157 height 29
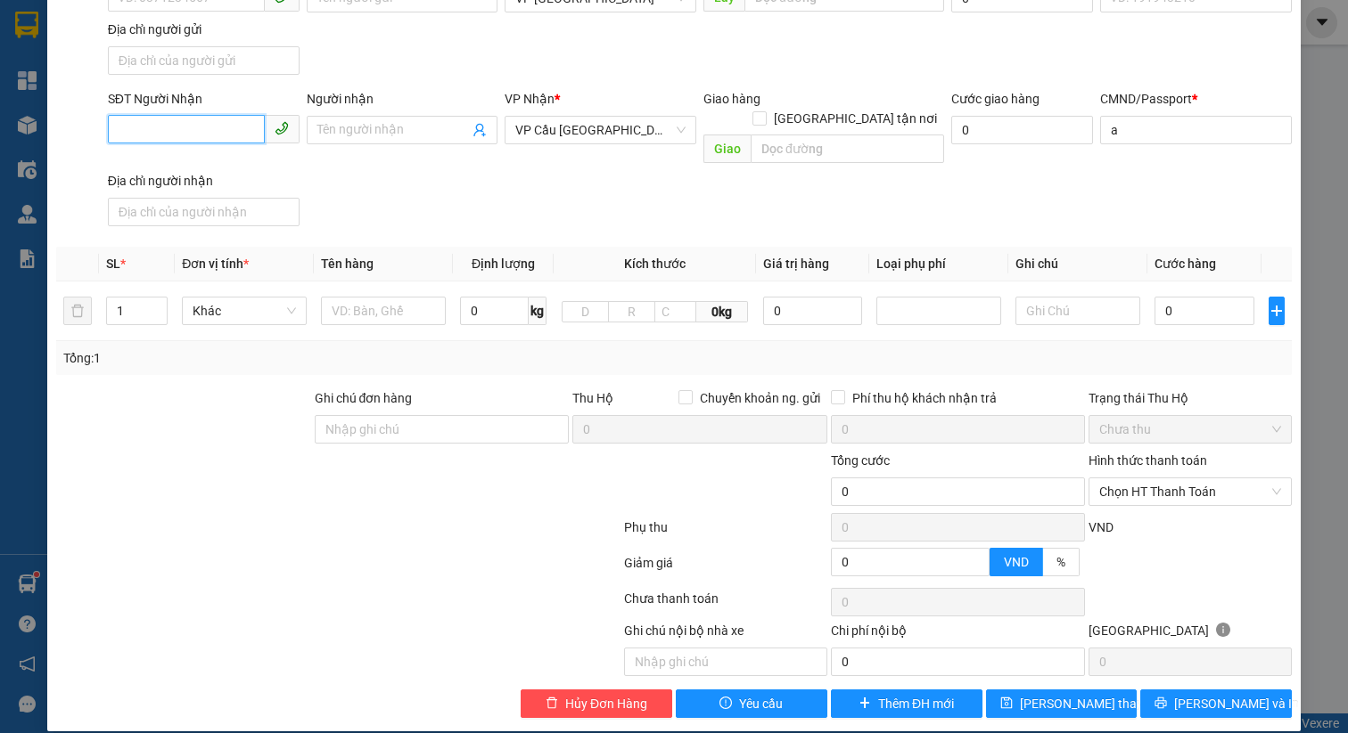
scroll to position [0, 0]
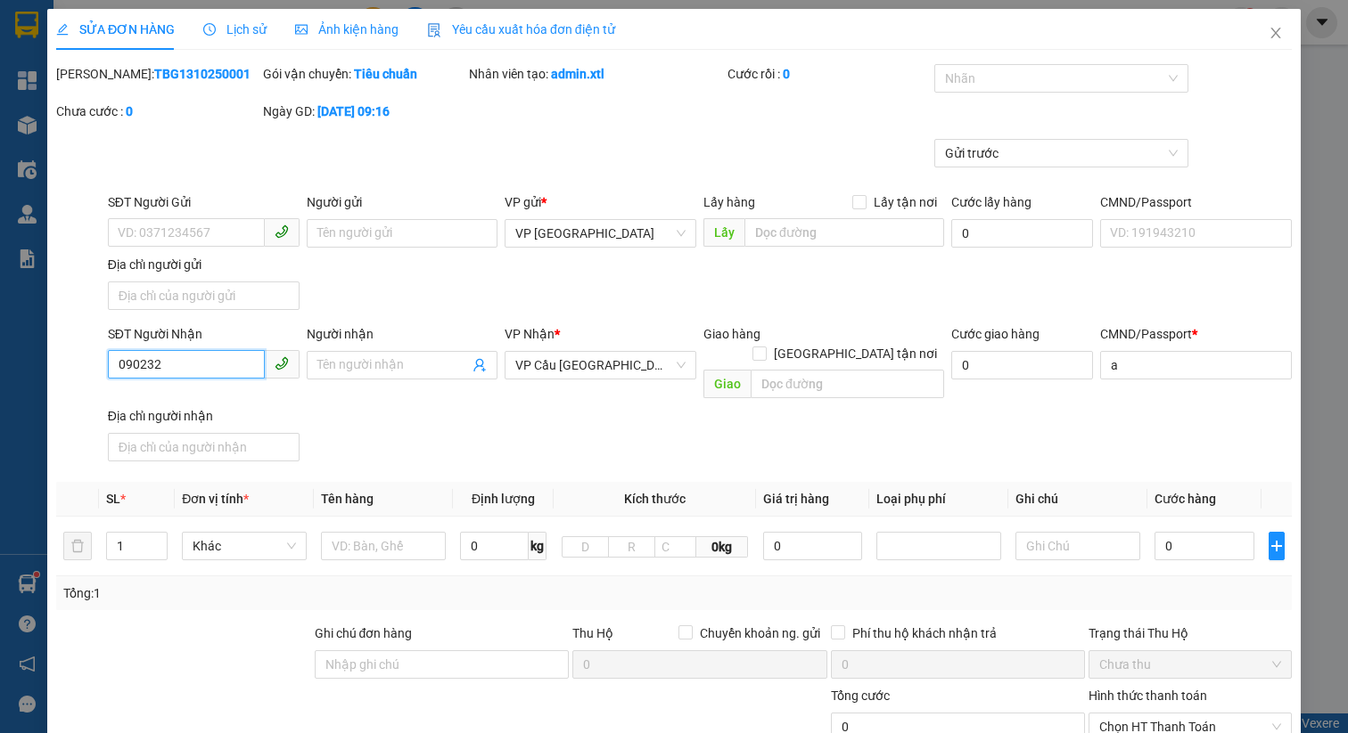
type input "090232"
click at [1278, 21] on span "Close" at bounding box center [1275, 34] width 50 height 50
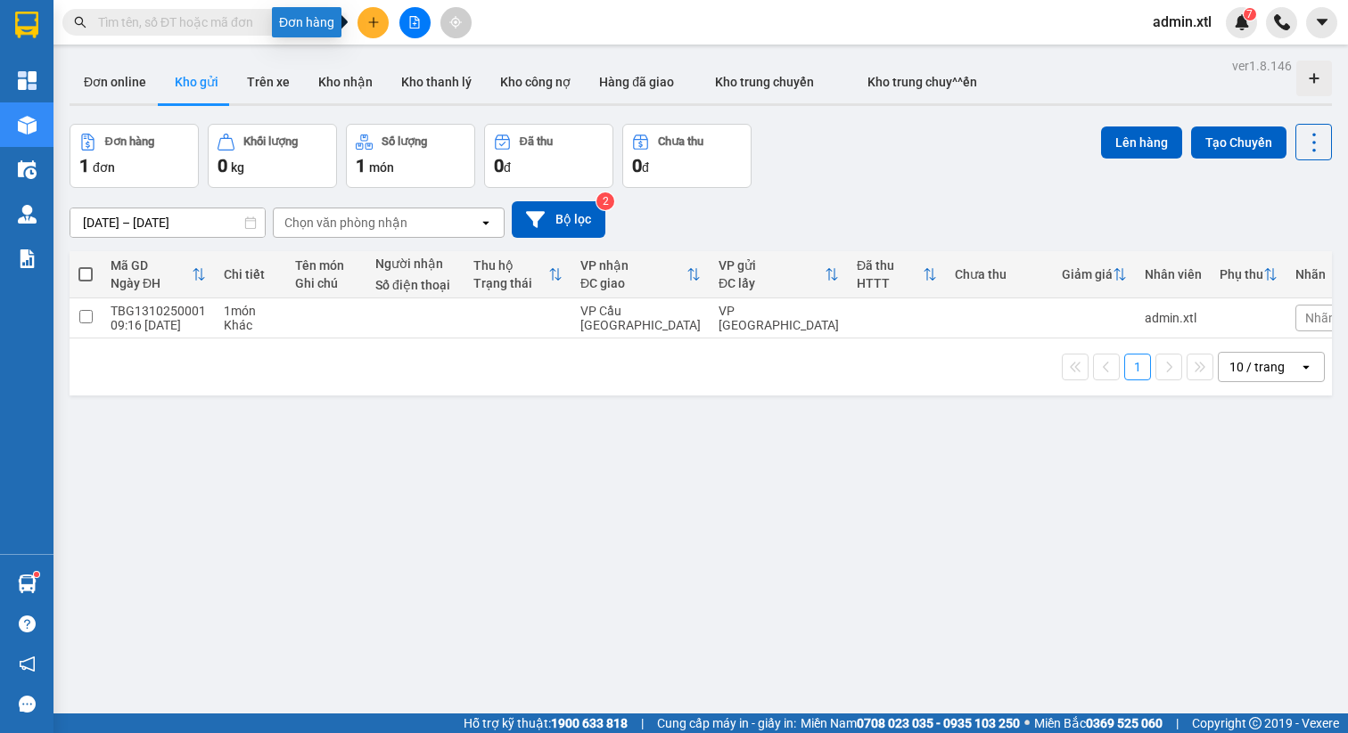
click at [363, 23] on button at bounding box center [372, 22] width 31 height 31
click at [469, 63] on div "Tạo đơn hàng" at bounding box center [444, 67] width 78 height 20
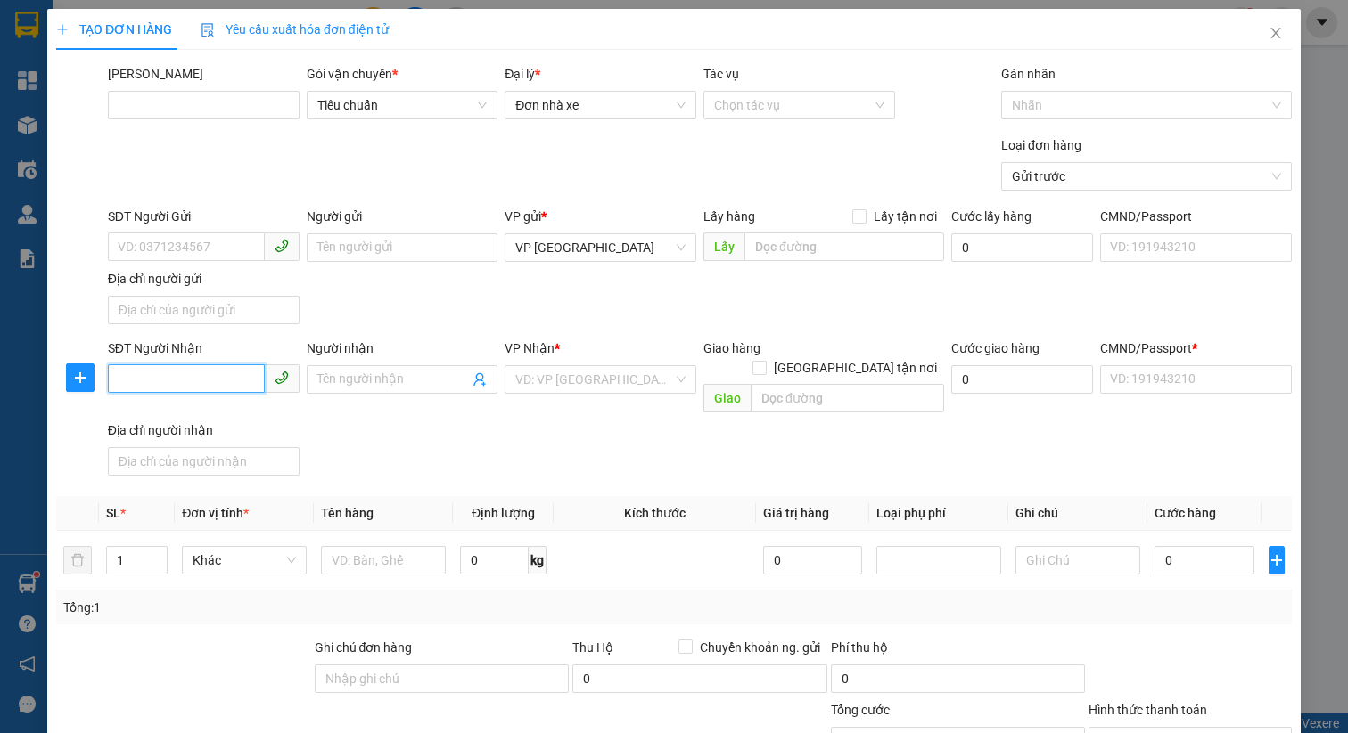
click at [184, 383] on input "SĐT Người Nhận" at bounding box center [186, 379] width 157 height 29
type input "0904088908"
click at [376, 373] on input "Người nhận" at bounding box center [393, 380] width 152 height 20
type input "e"
type input "ẻ"
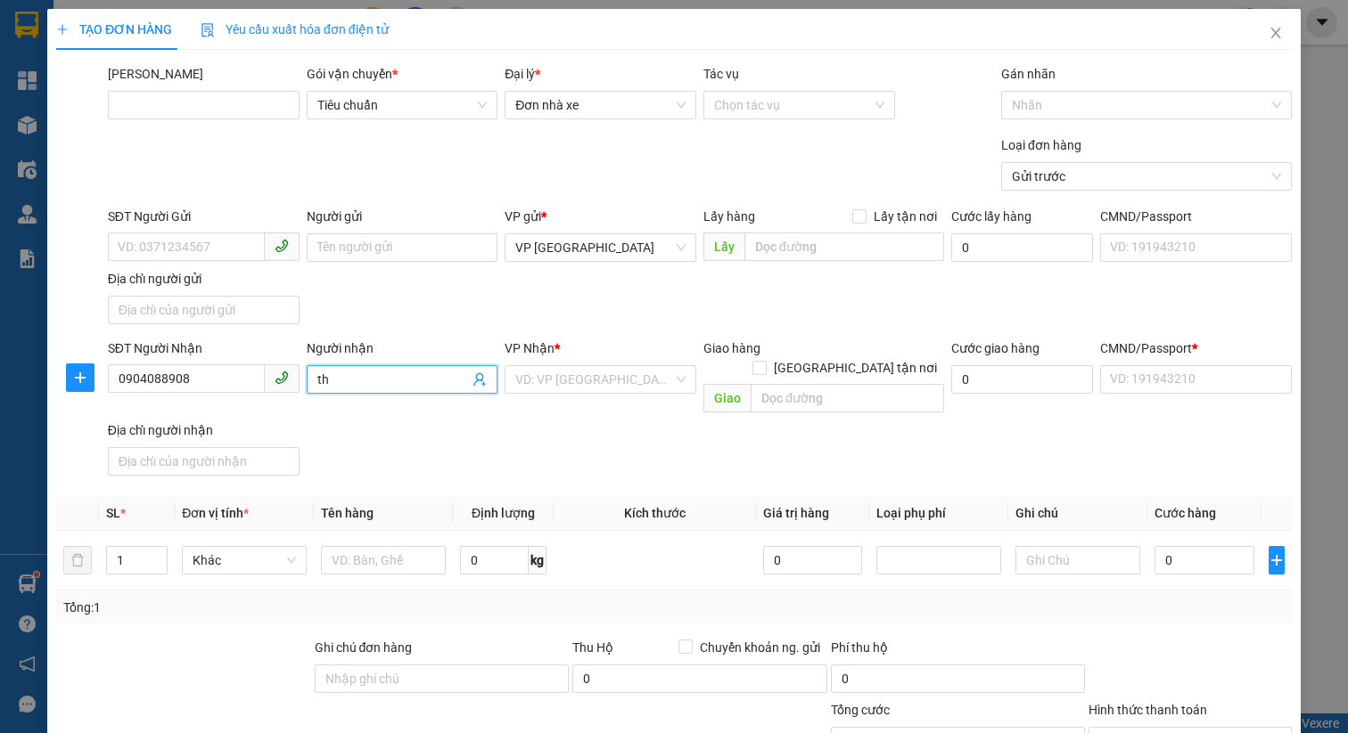
type input "thành"
click at [379, 424] on div "thành - 0348726031" at bounding box center [399, 416] width 169 height 20
type input "0348726031"
click at [488, 386] on span "thành" at bounding box center [403, 379] width 192 height 29
click at [380, 413] on div "thành - 0348726031" at bounding box center [399, 416] width 169 height 20
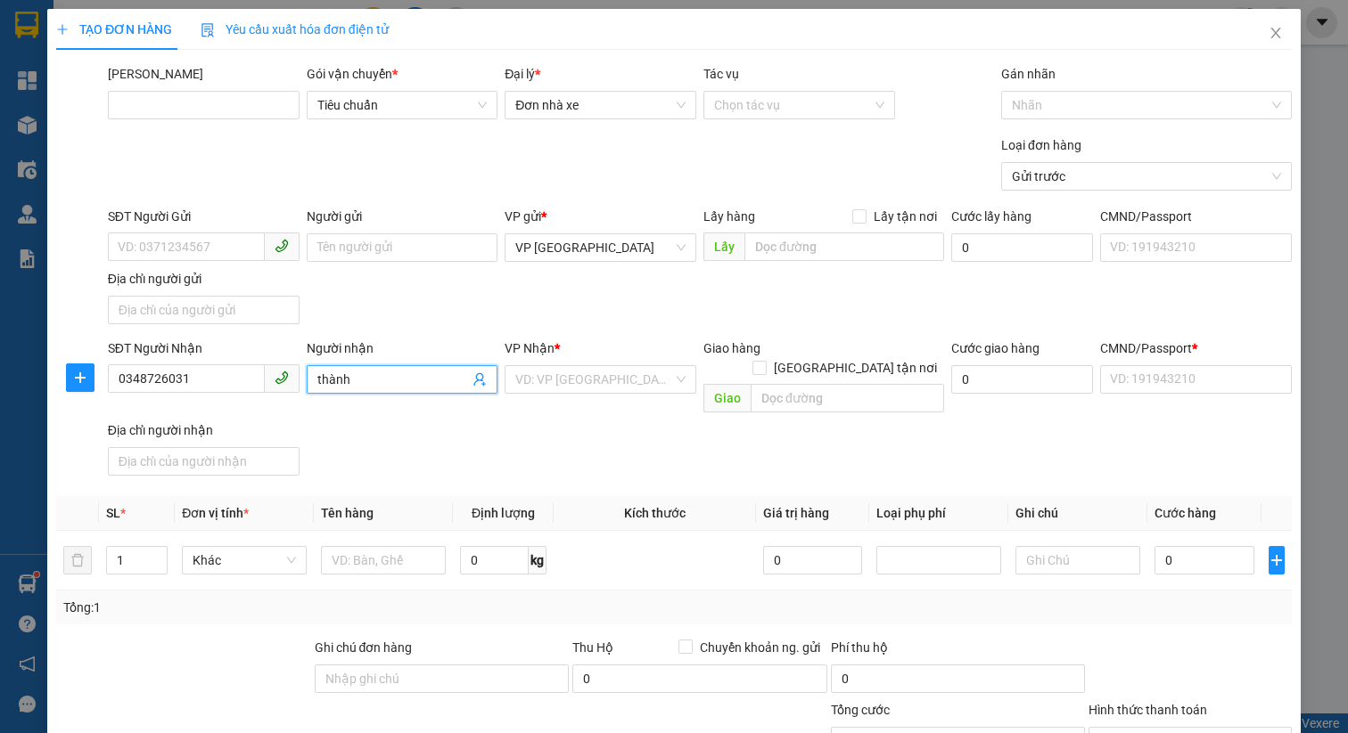
click at [363, 381] on input "thành" at bounding box center [393, 380] width 152 height 20
type input "thành"
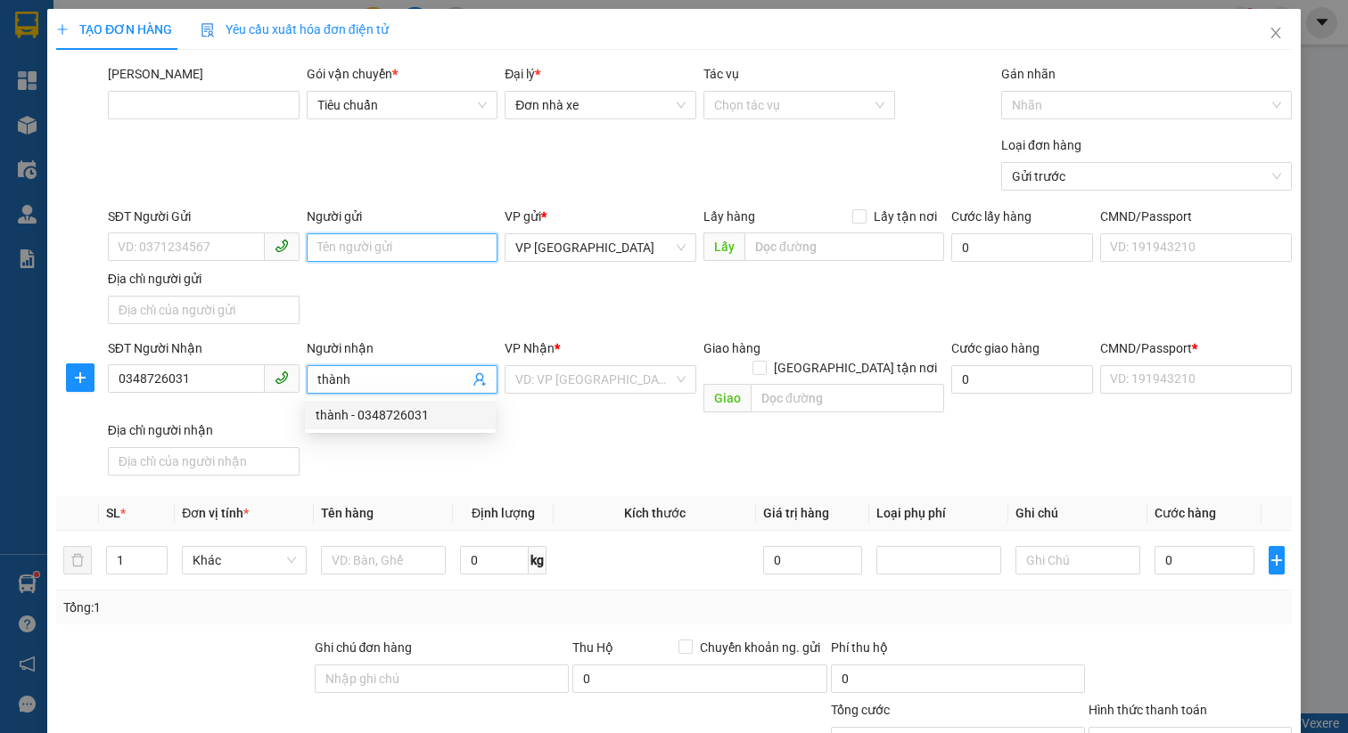
click at [399, 255] on input "Người gửi" at bounding box center [403, 248] width 192 height 29
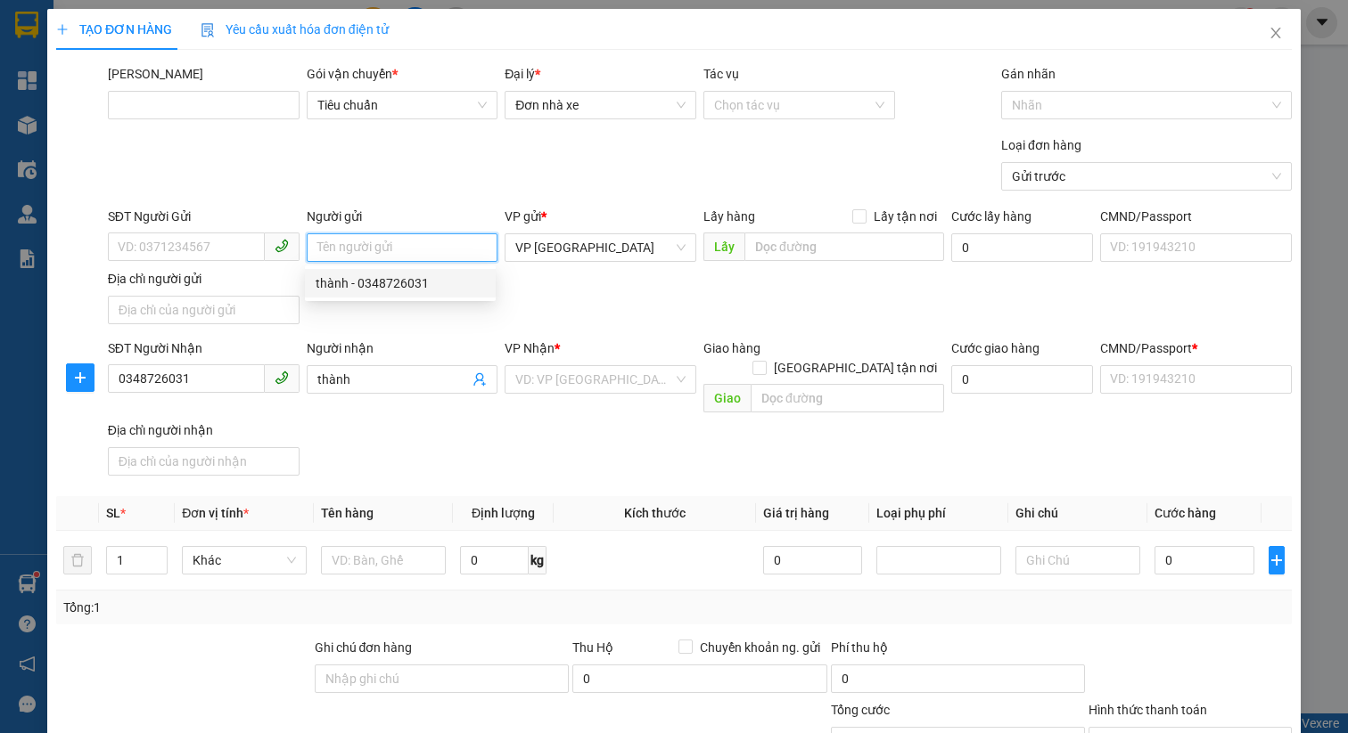
click at [375, 283] on div "thành - 0348726031" at bounding box center [399, 284] width 169 height 20
type input "0348726031"
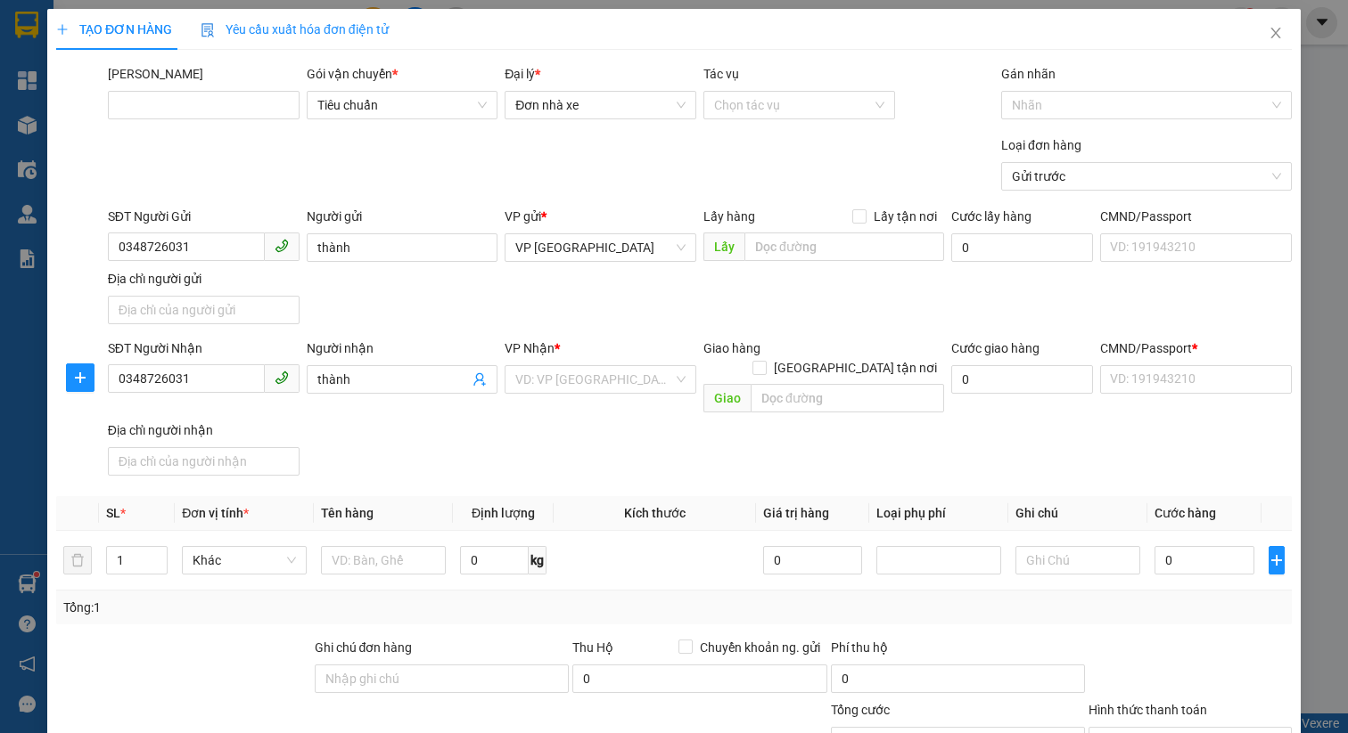
click at [390, 346] on div "Người nhận" at bounding box center [403, 349] width 192 height 20
click at [390, 370] on input "thành" at bounding box center [393, 380] width 152 height 20
click at [345, 242] on input "thành" at bounding box center [403, 248] width 192 height 29
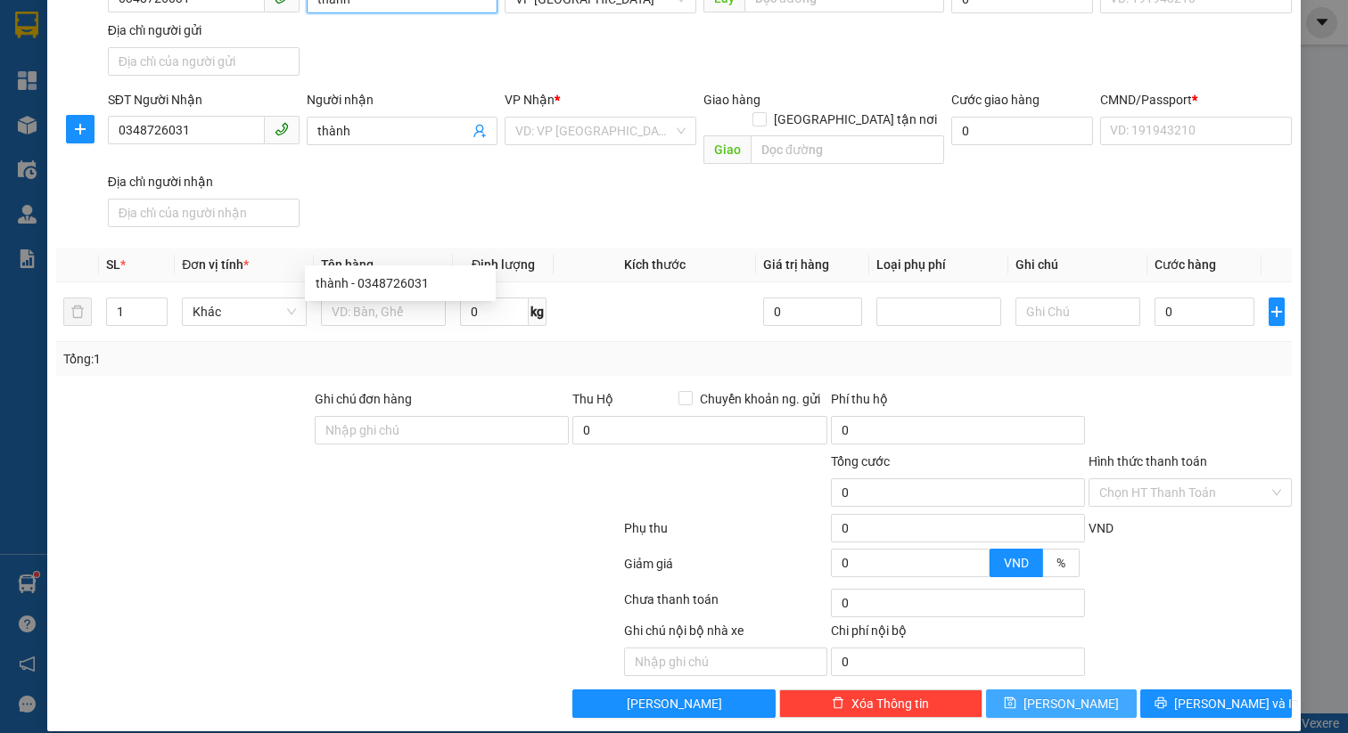
scroll to position [240, 0]
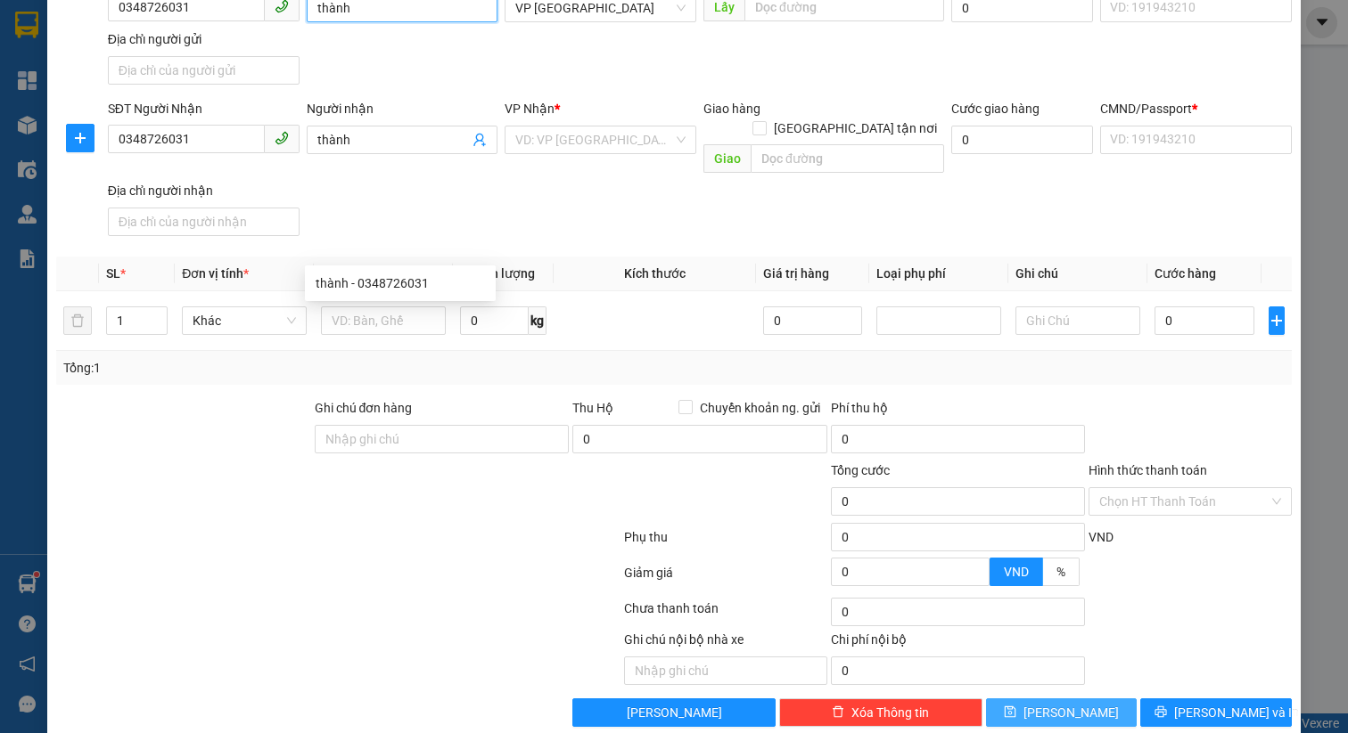
type input "thành"
